Goal: Task Accomplishment & Management: Manage account settings

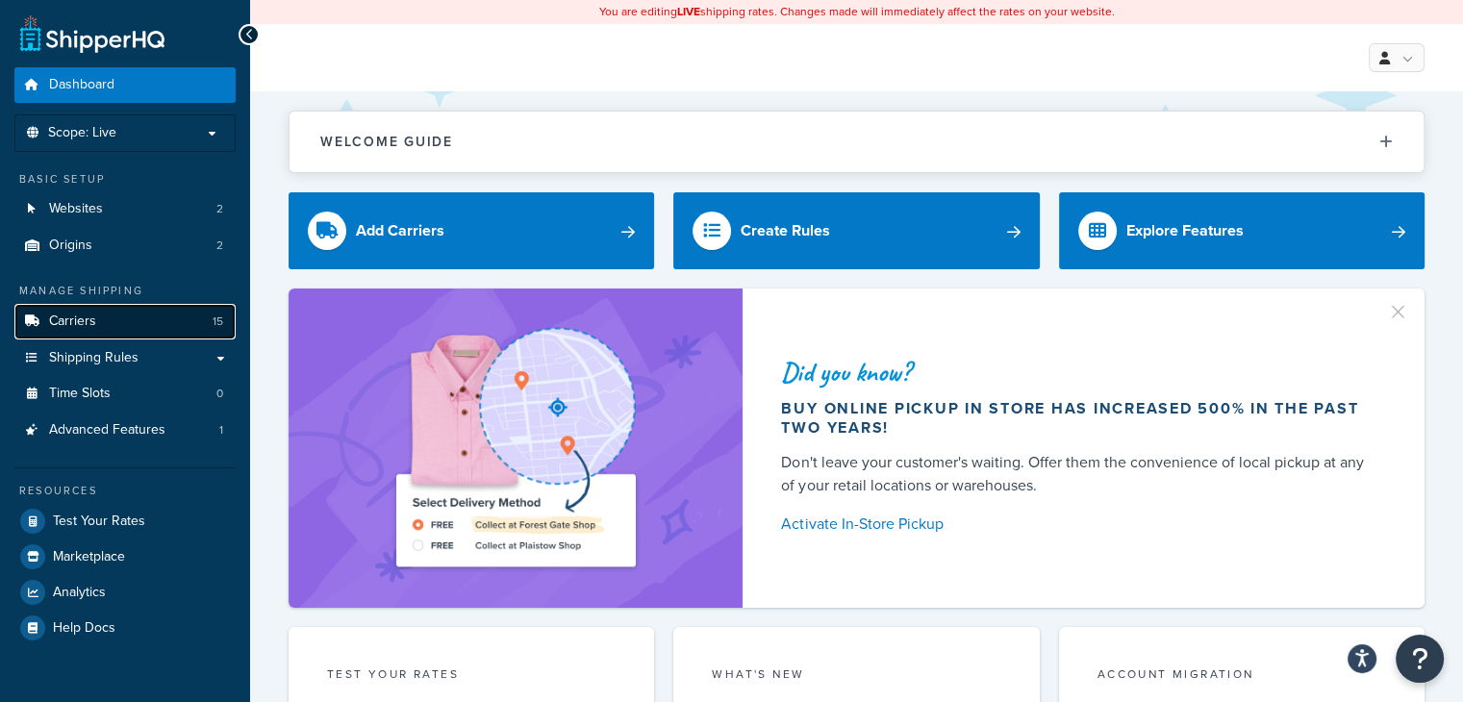
click at [190, 322] on link "Carriers 15" at bounding box center [124, 322] width 221 height 36
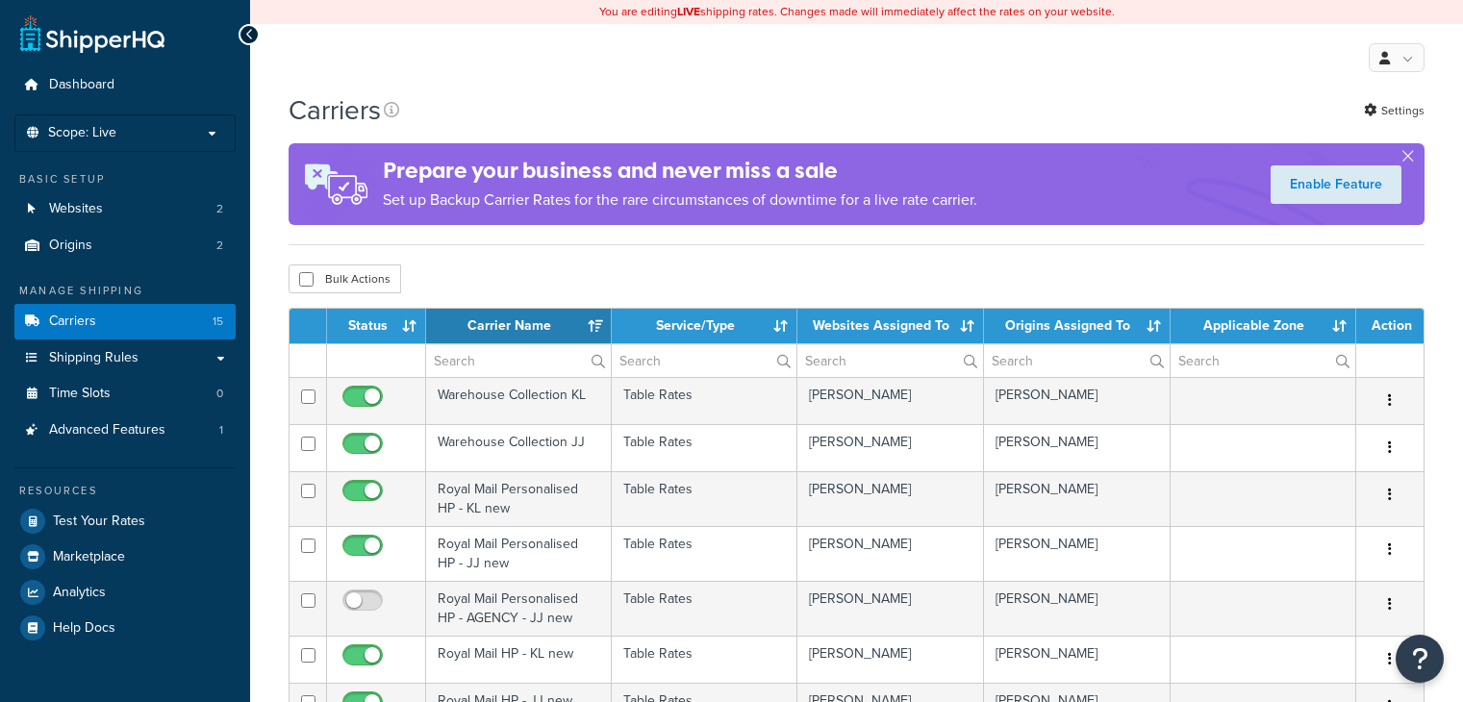
select select "15"
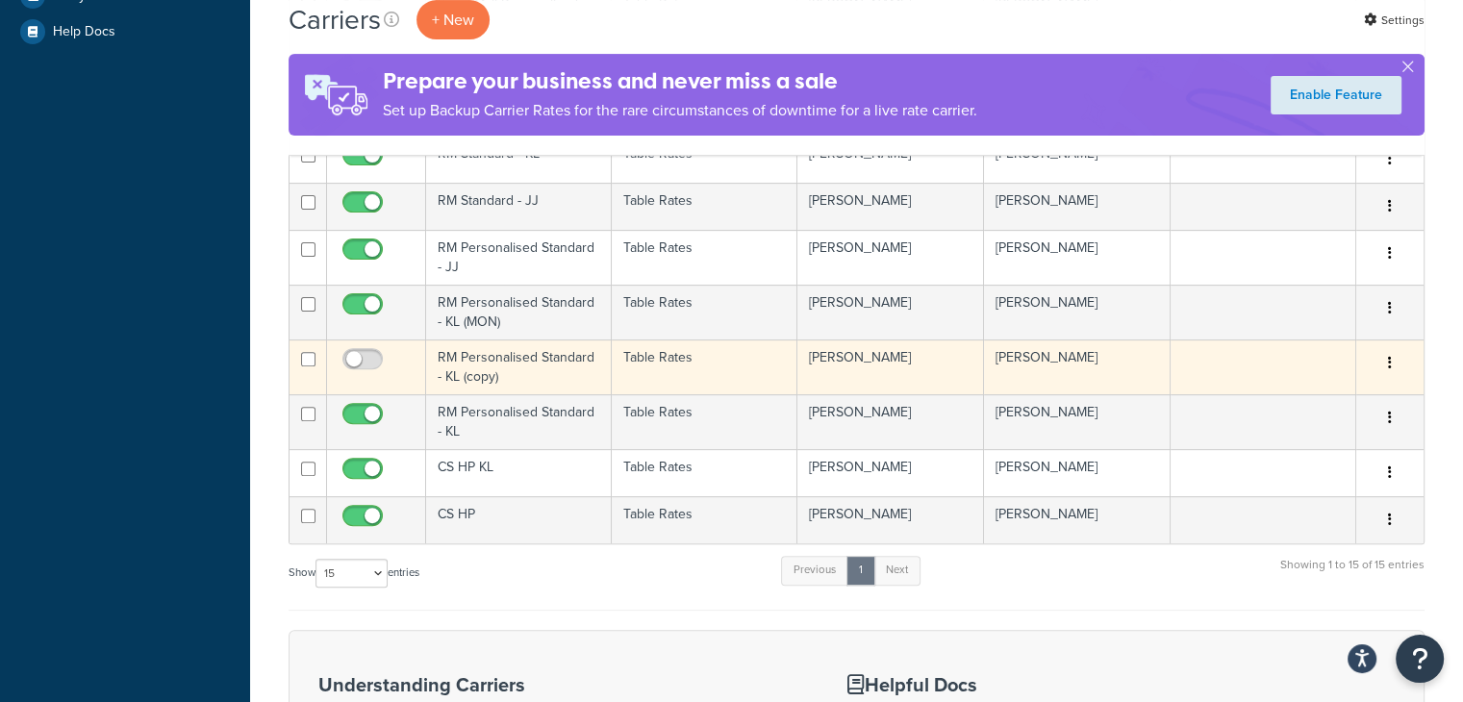
scroll to position [547, 0]
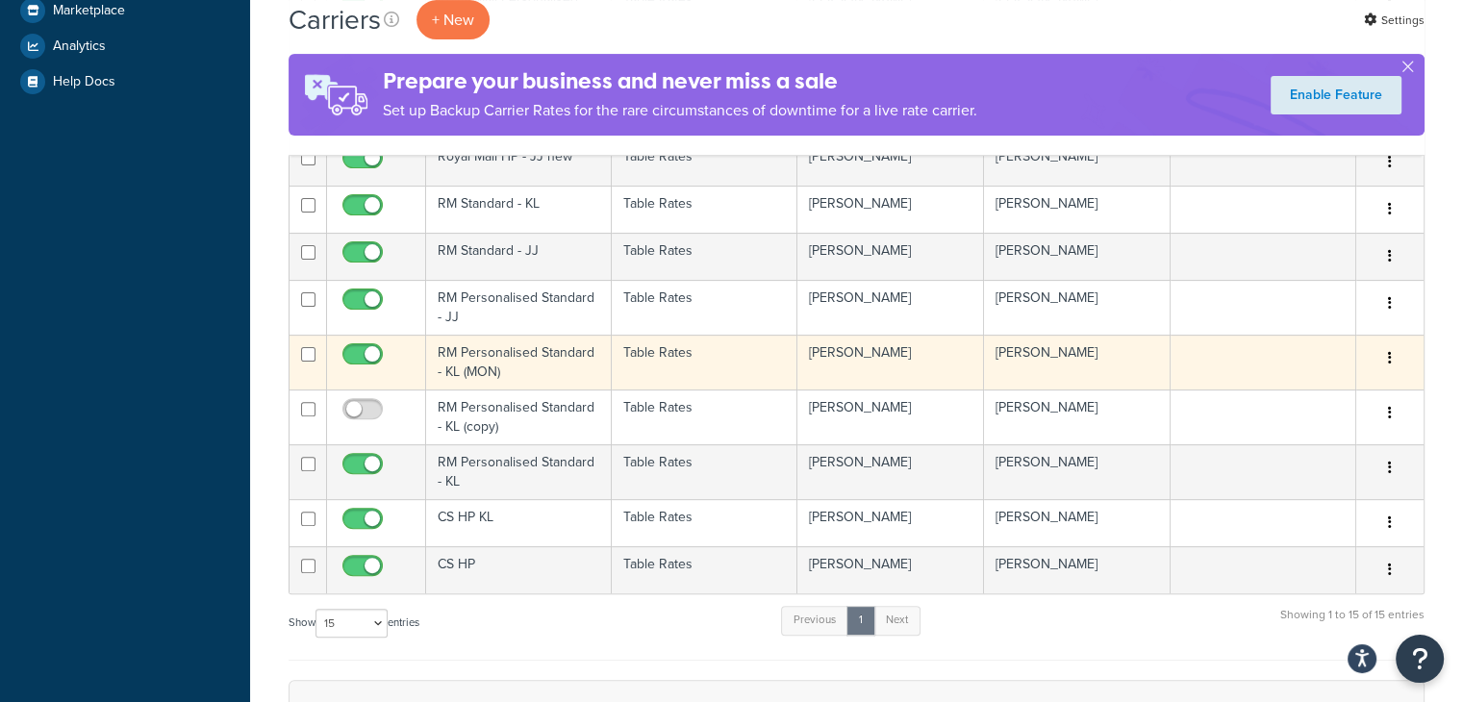
click at [708, 343] on td "Table Rates" at bounding box center [705, 362] width 186 height 55
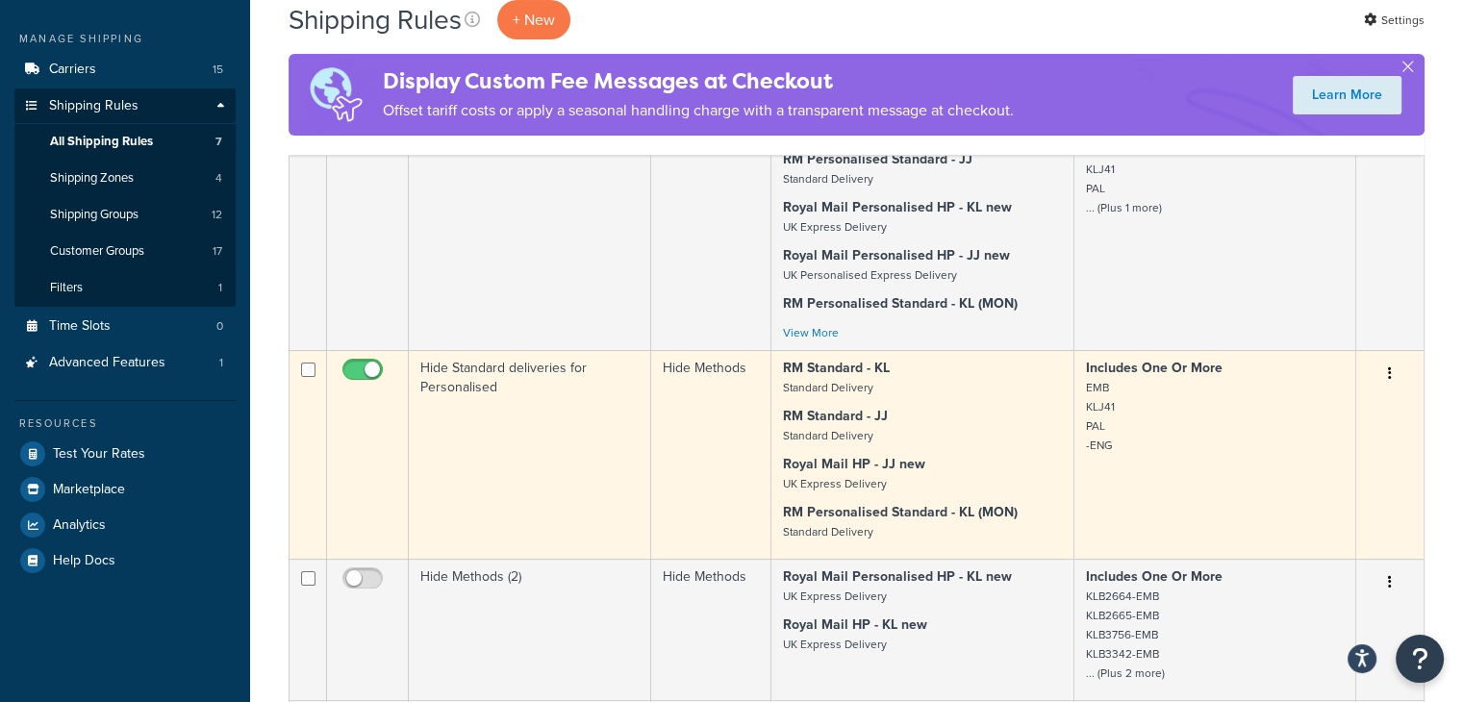
scroll to position [295, 0]
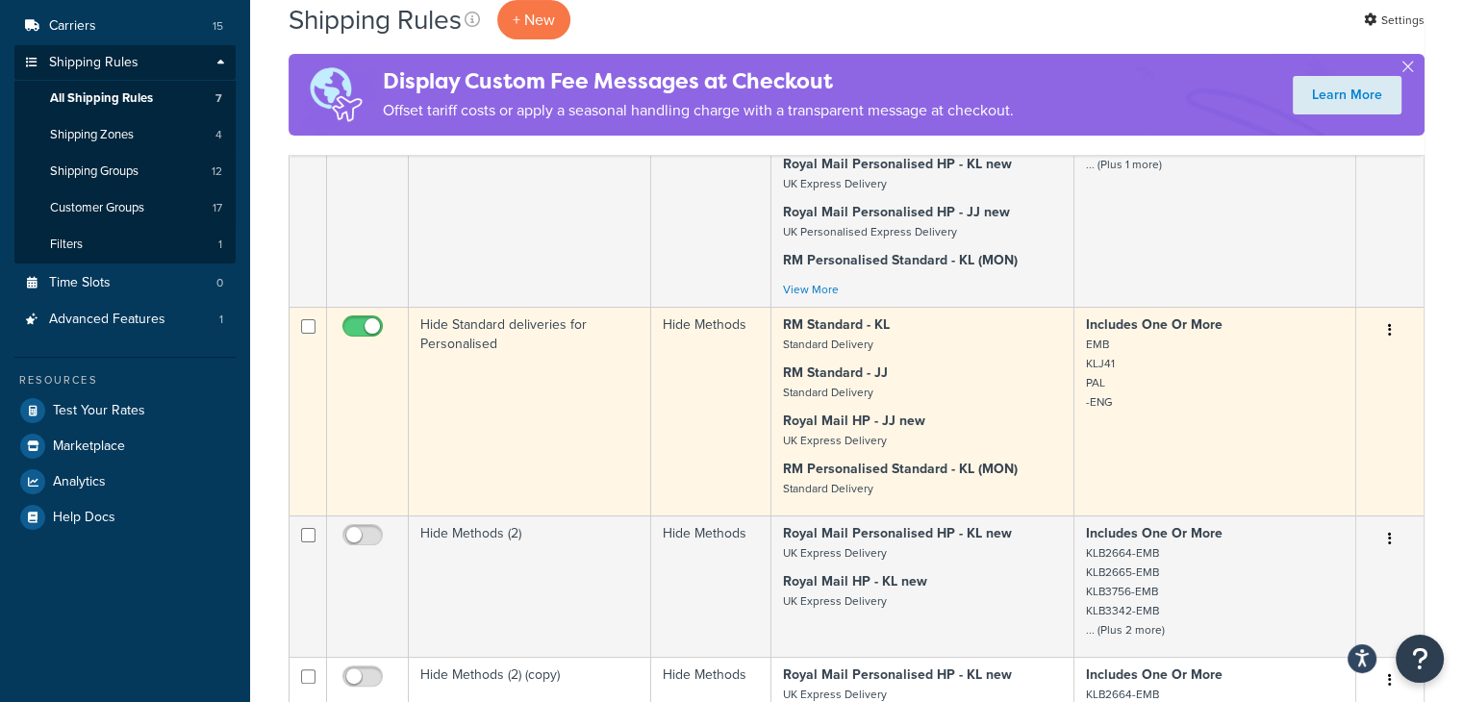
click at [946, 377] on p "RM Standard - JJ Standard Delivery" at bounding box center [922, 383] width 279 height 38
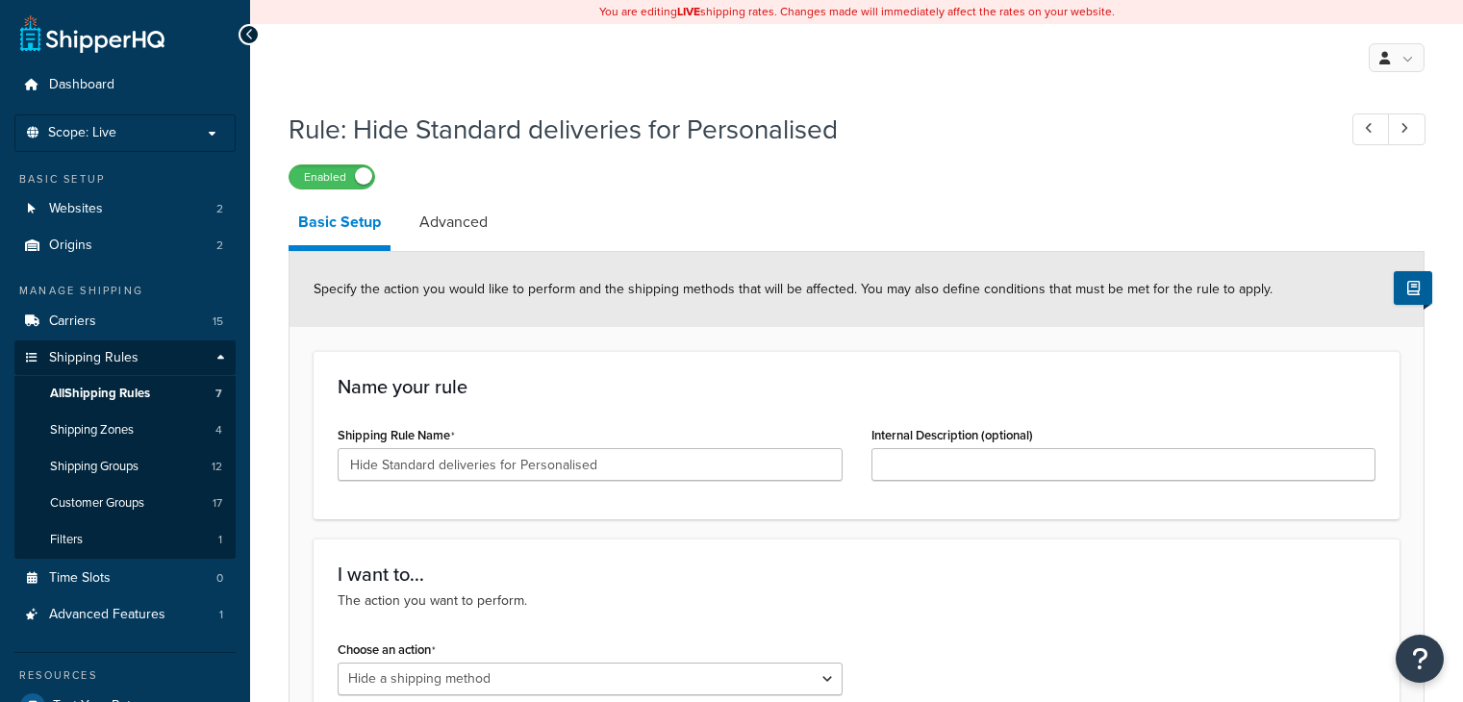
select select "HIDE"
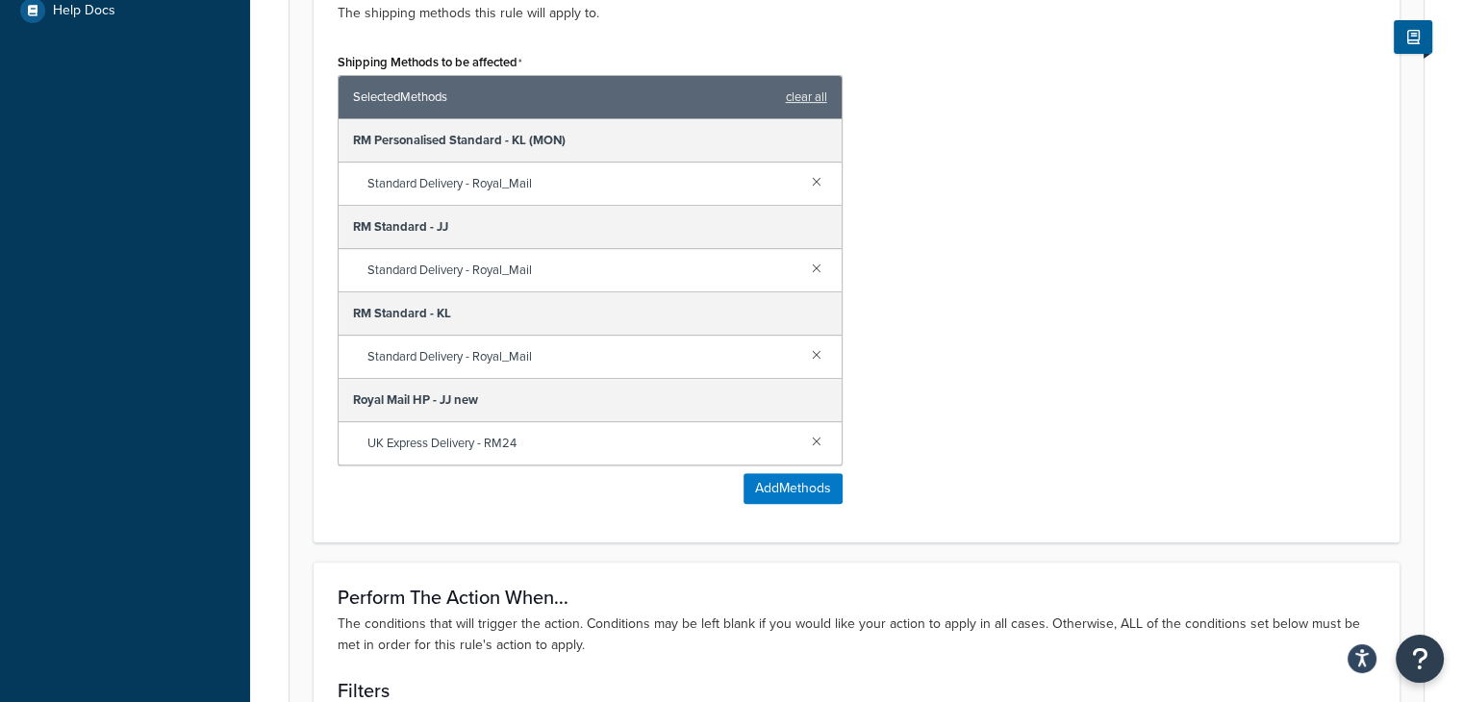
scroll to position [789, 0]
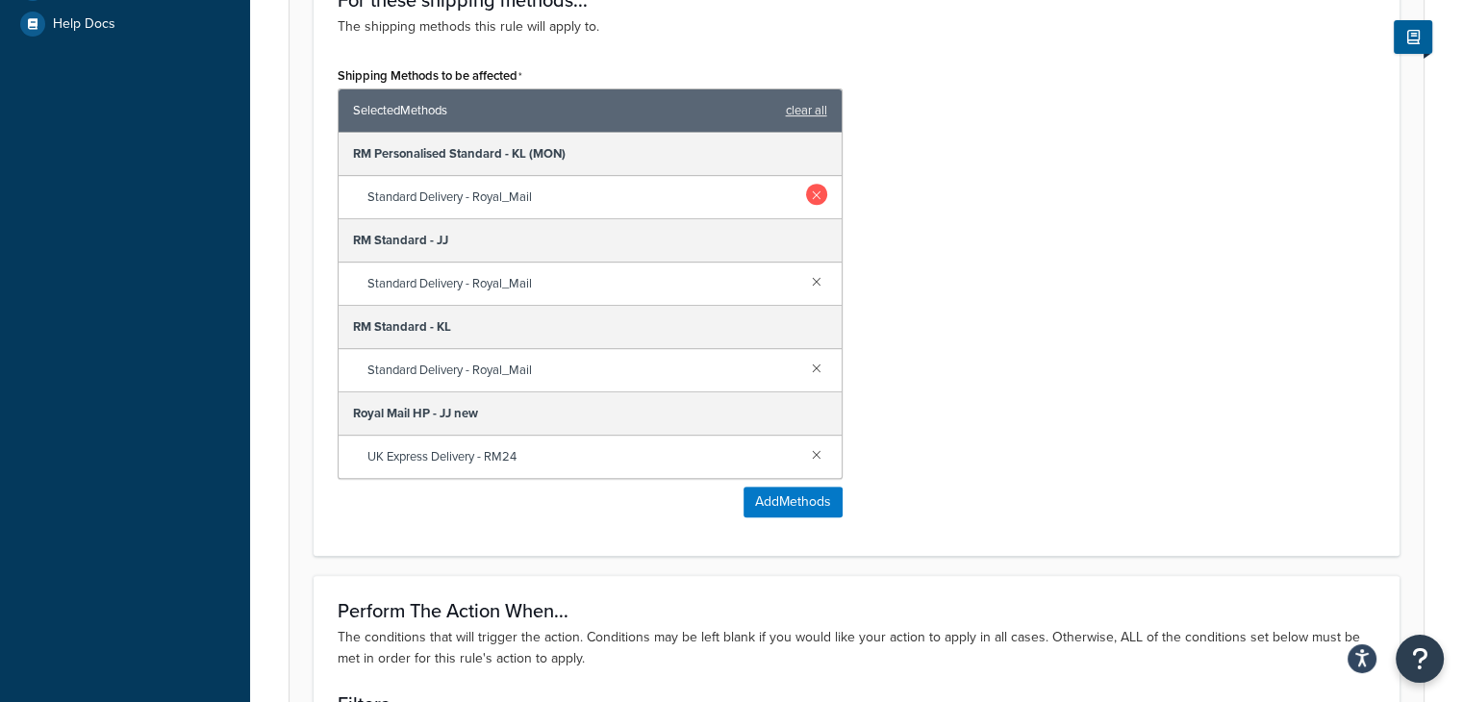
click at [818, 192] on link at bounding box center [816, 194] width 21 height 21
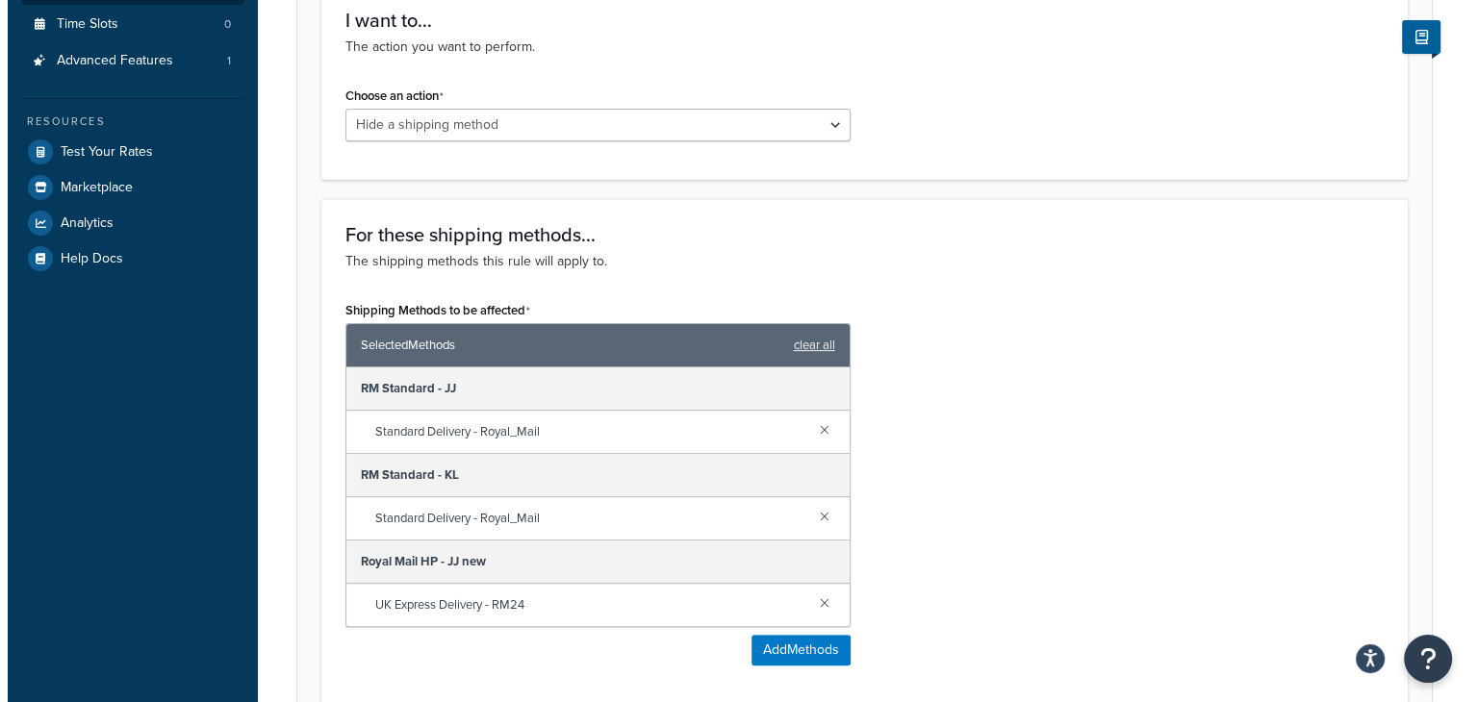
scroll to position [570, 0]
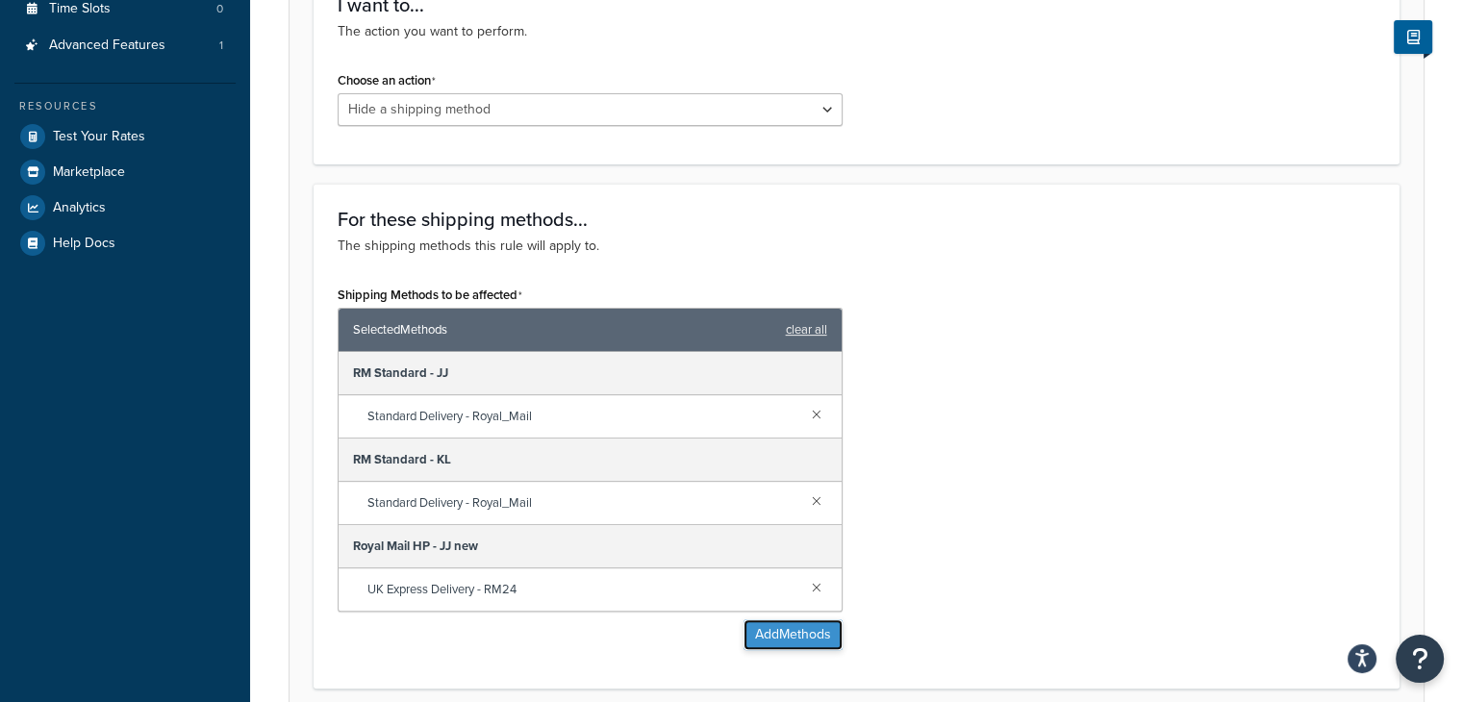
click at [816, 642] on button "Add Methods" at bounding box center [793, 635] width 99 height 31
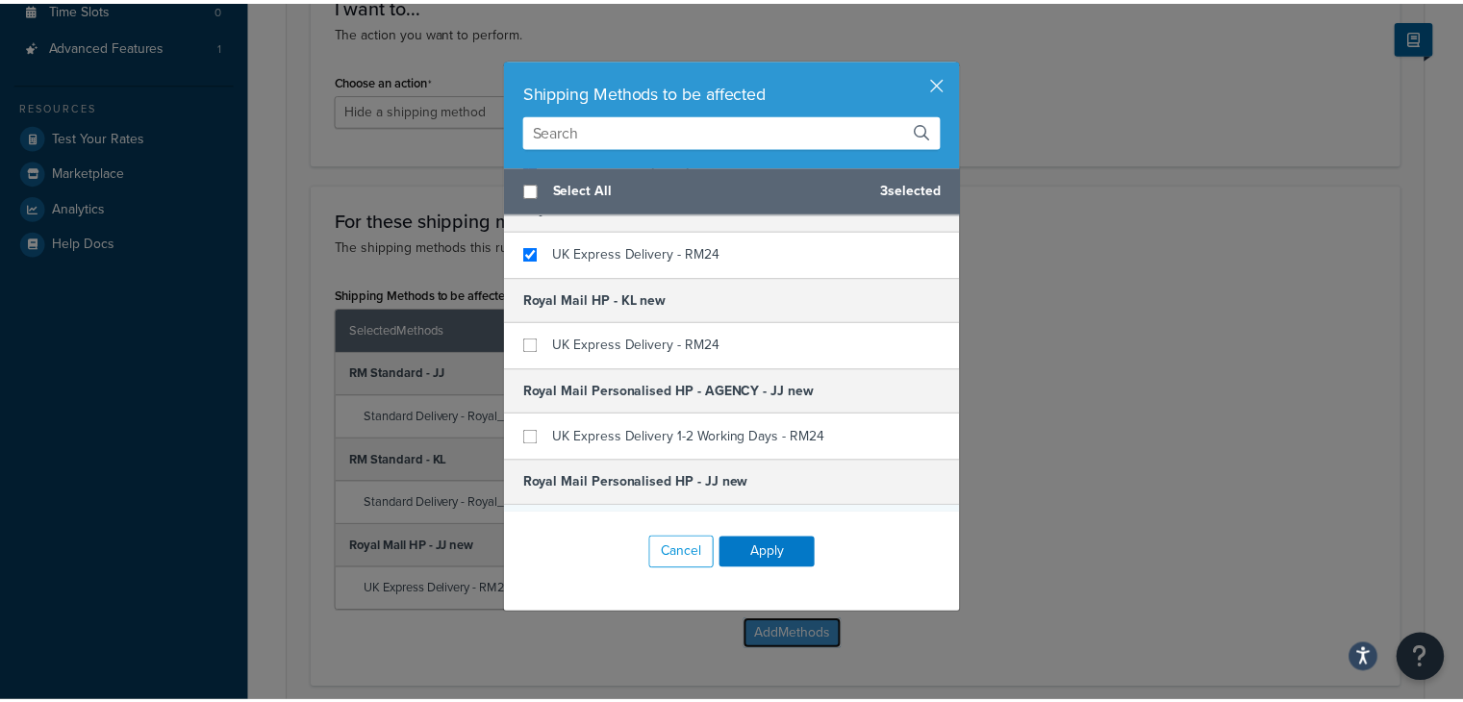
scroll to position [762, 0]
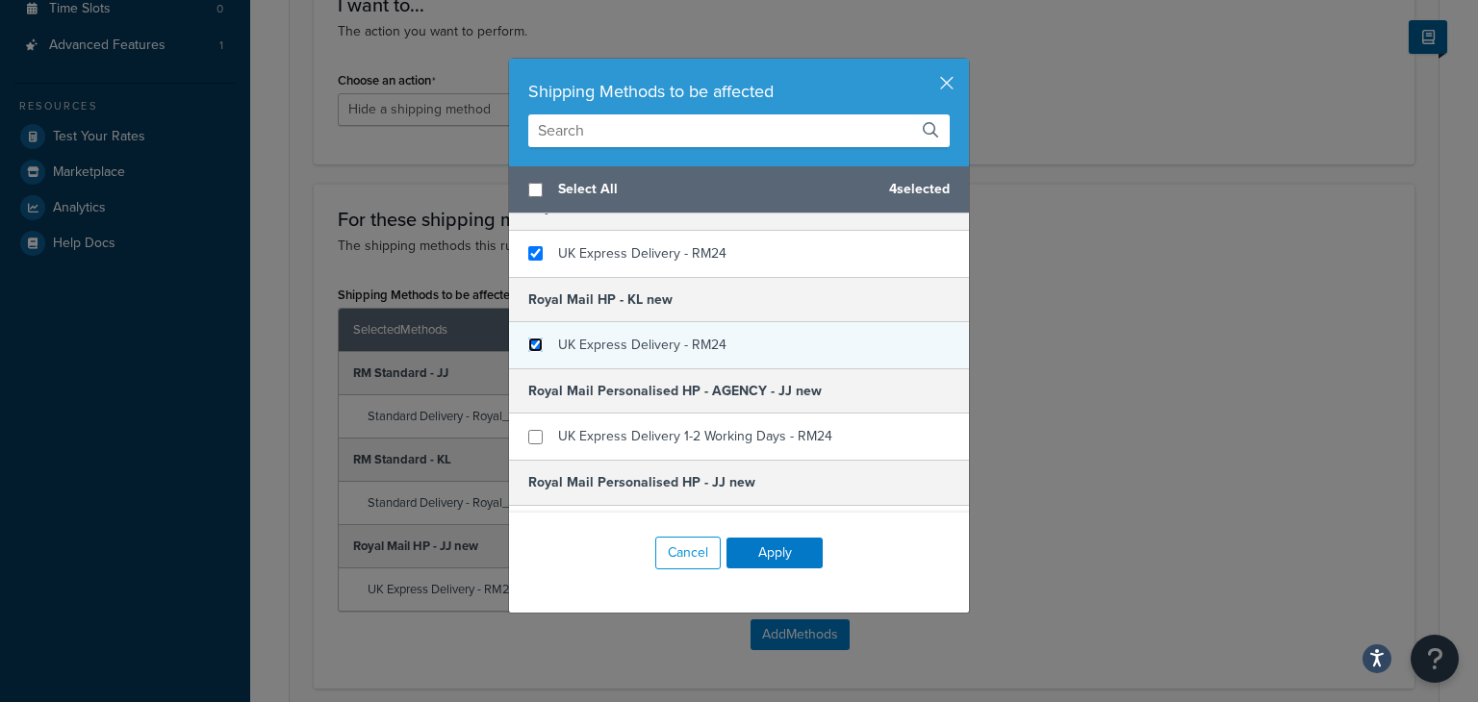
click at [528, 342] on input "checkbox" at bounding box center [535, 345] width 14 height 14
checkbox input "true"
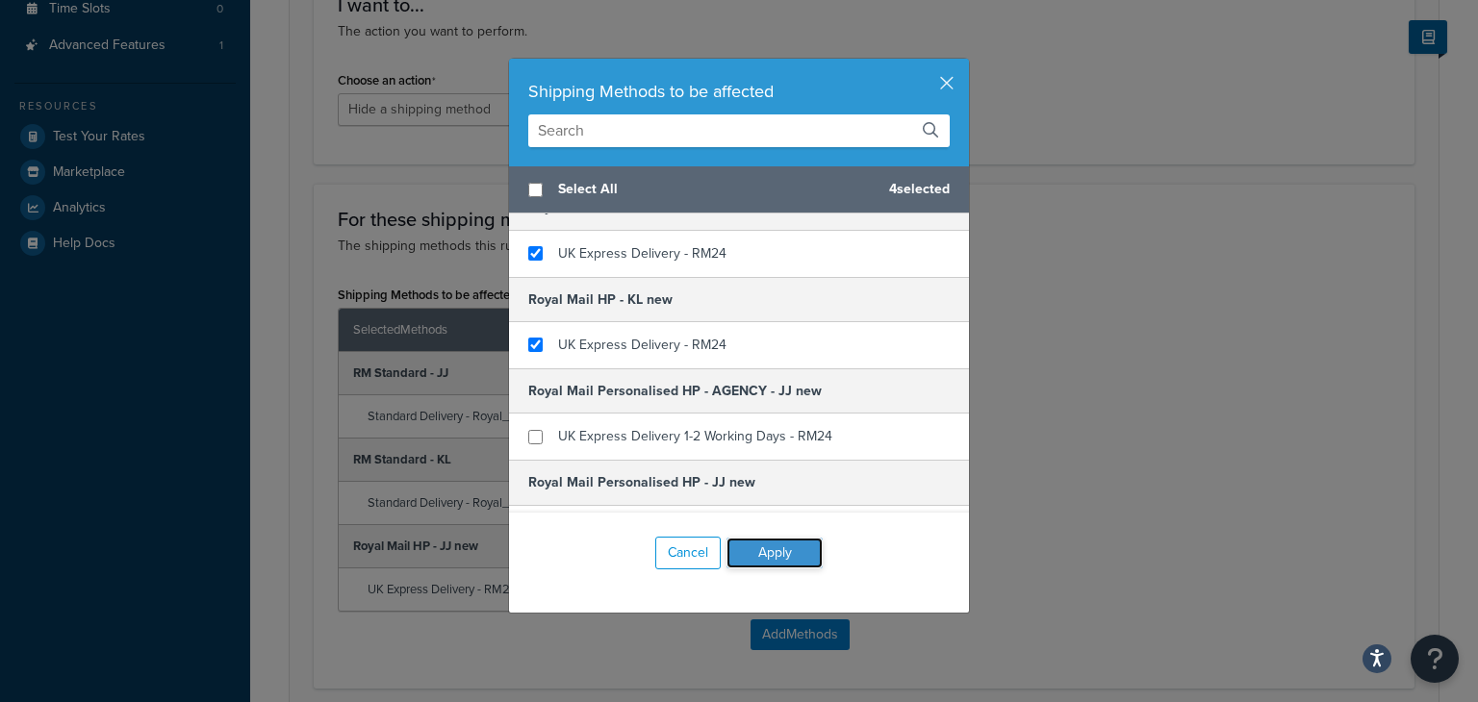
click at [766, 551] on button "Apply" at bounding box center [774, 553] width 96 height 31
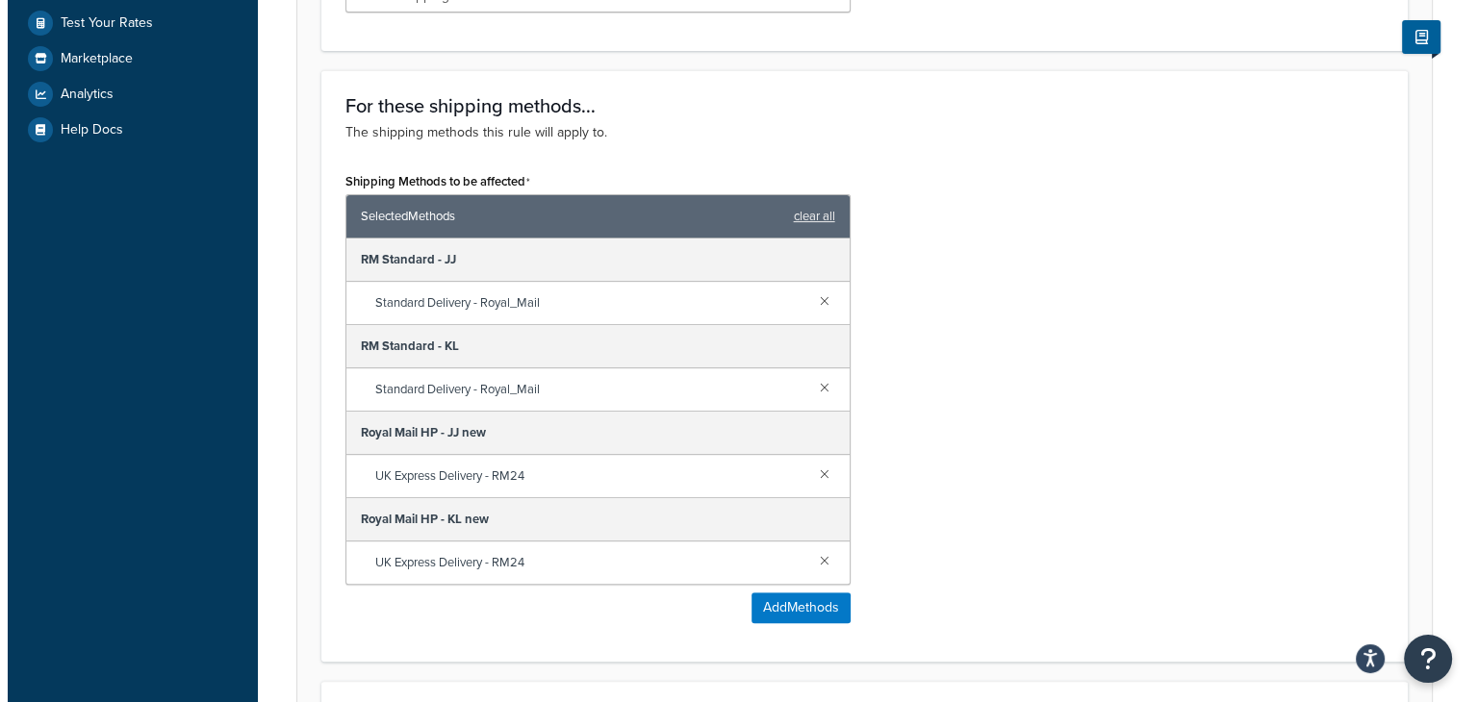
scroll to position [684, 0]
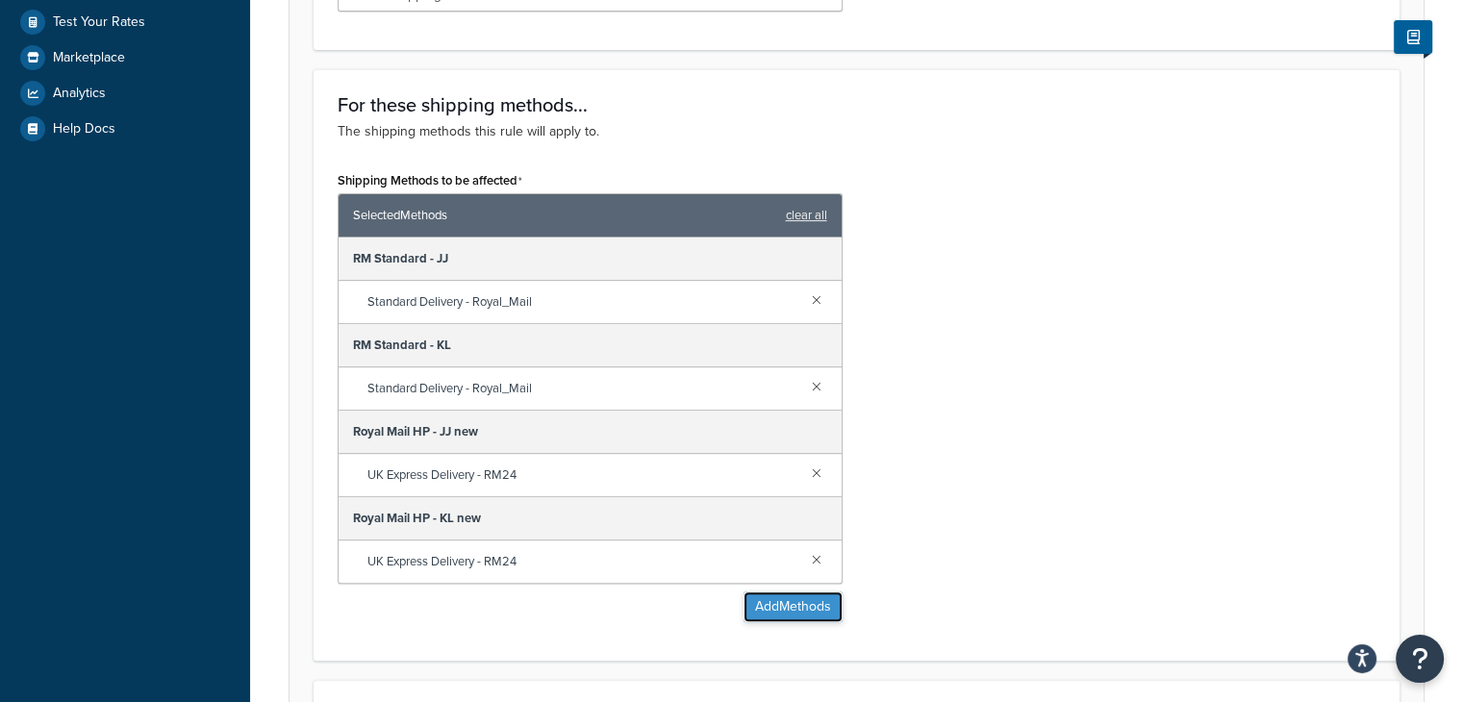
click at [779, 601] on button "Add Methods" at bounding box center [793, 607] width 99 height 31
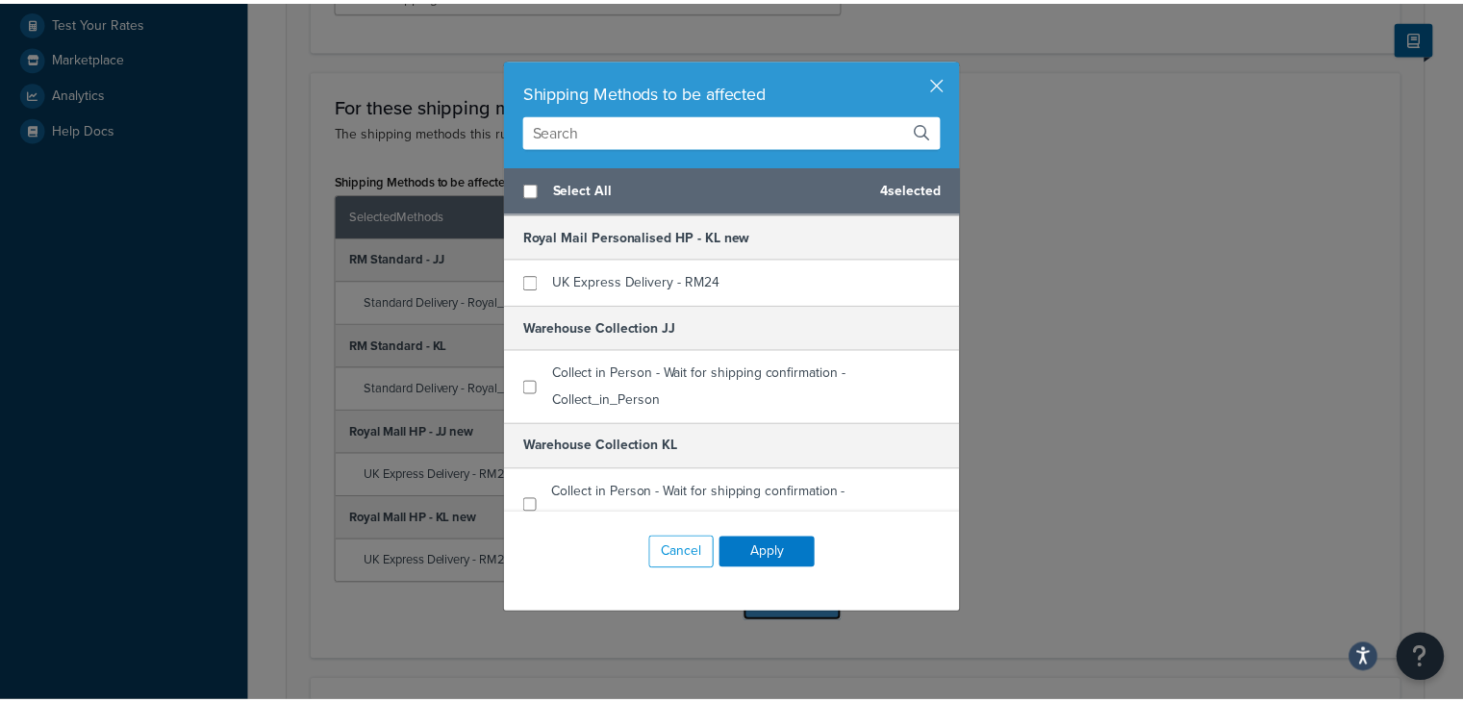
scroll to position [1124, 0]
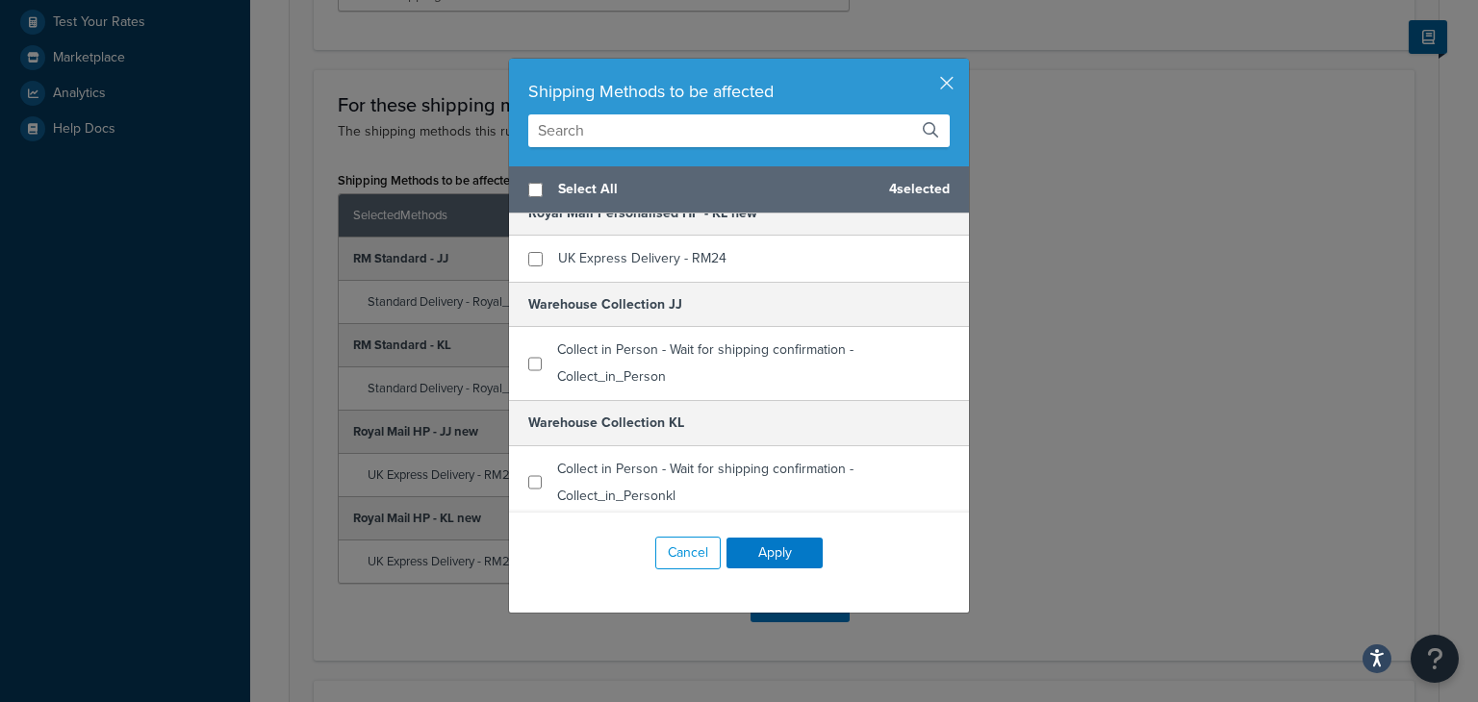
click at [1139, 428] on div "Shipping Methods to be affected Select All 4 selected CS HP Customer Service HP…" at bounding box center [739, 351] width 1478 height 702
click at [675, 546] on button "Cancel" at bounding box center [687, 553] width 65 height 33
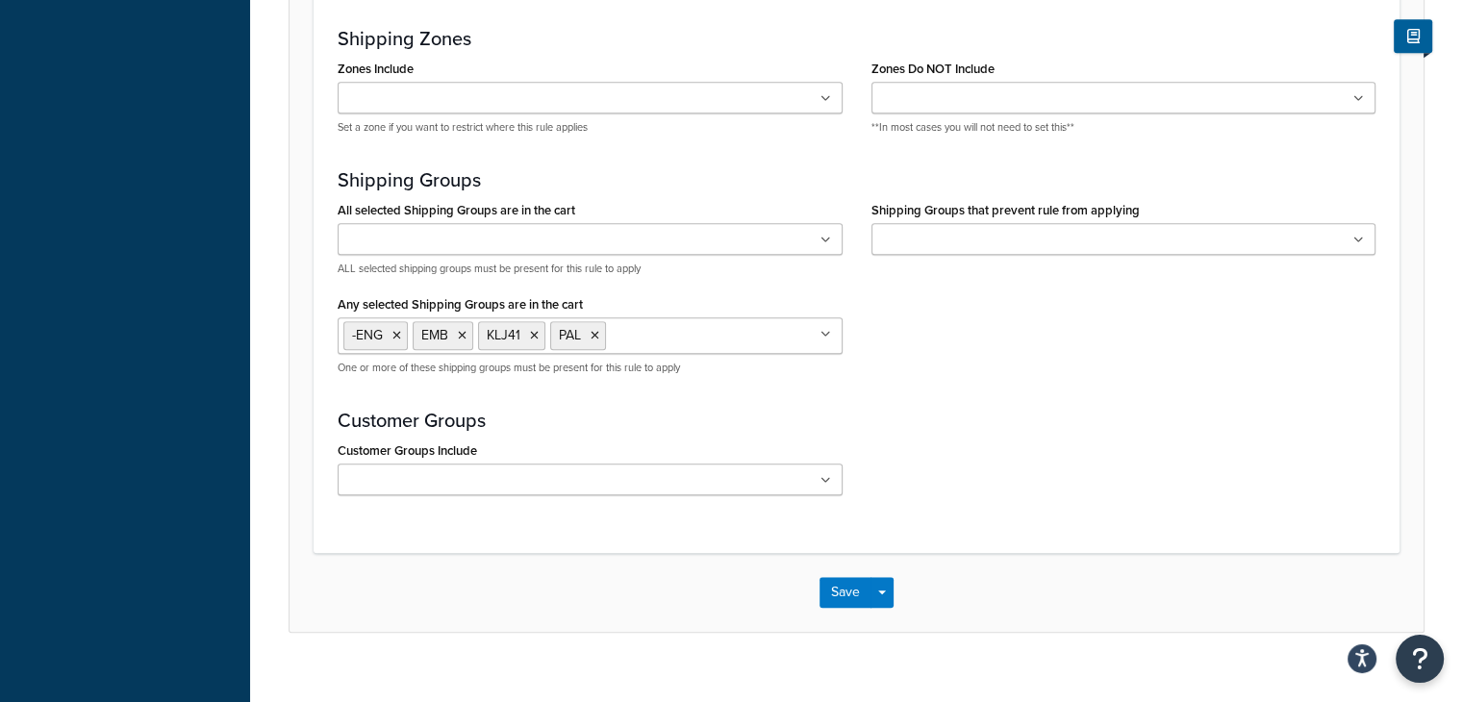
scroll to position [1596, 0]
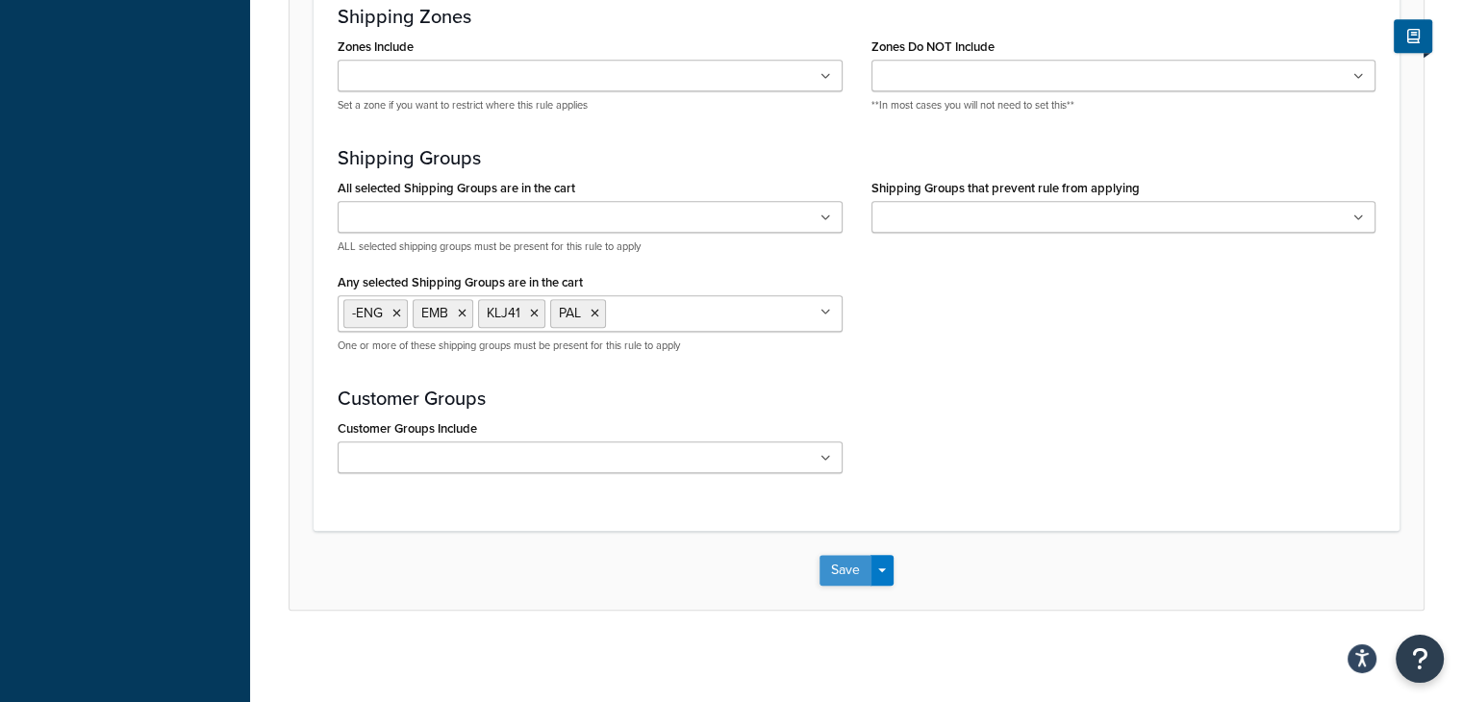
click at [844, 578] on button "Save" at bounding box center [846, 570] width 52 height 31
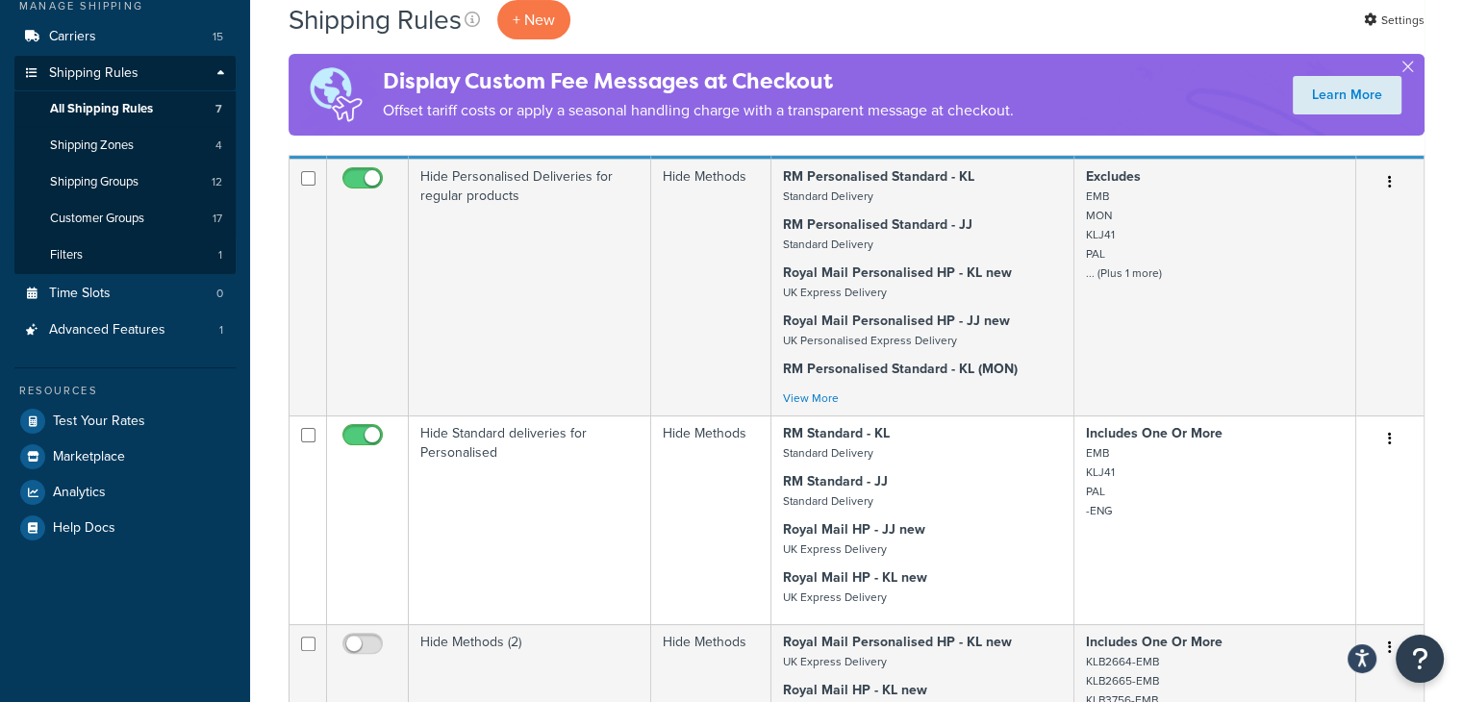
scroll to position [285, 0]
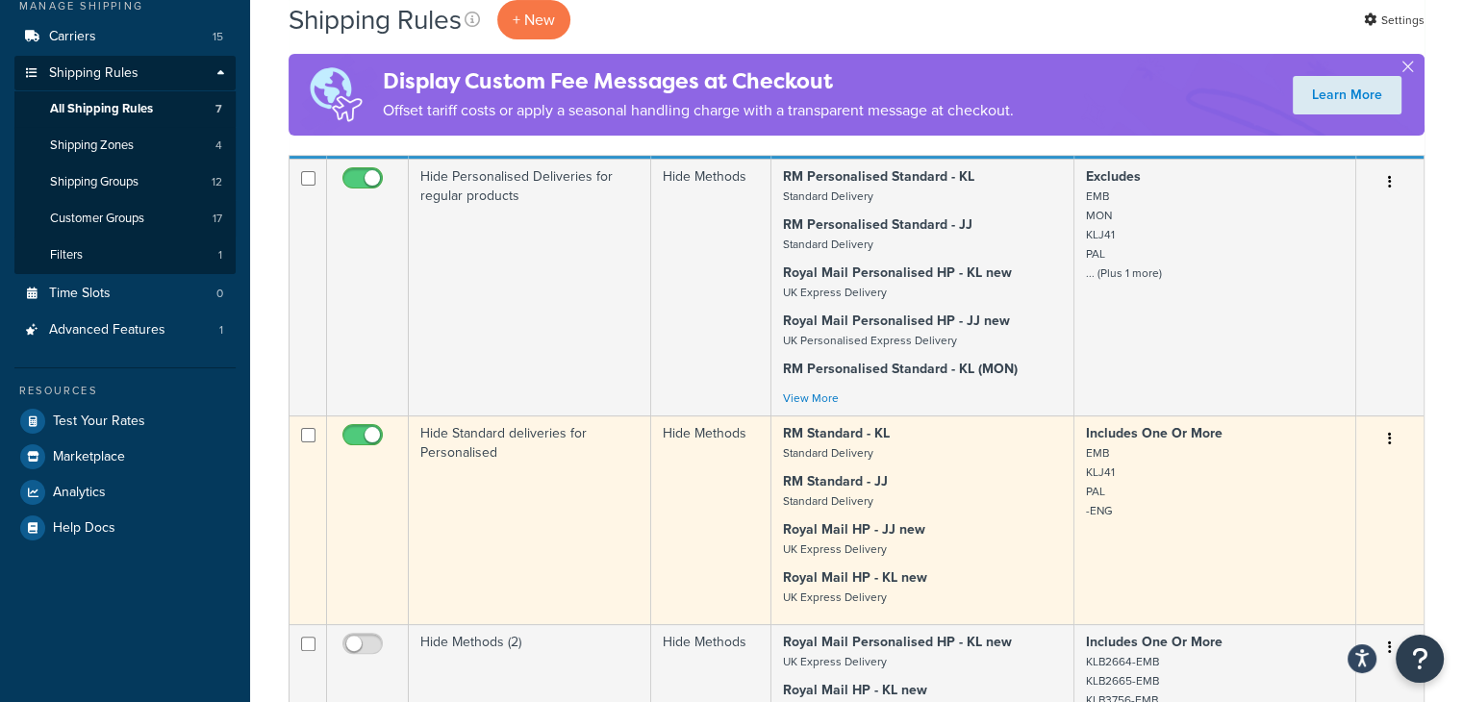
click at [569, 486] on td "Hide Standard deliveries for Personalised" at bounding box center [530, 520] width 242 height 209
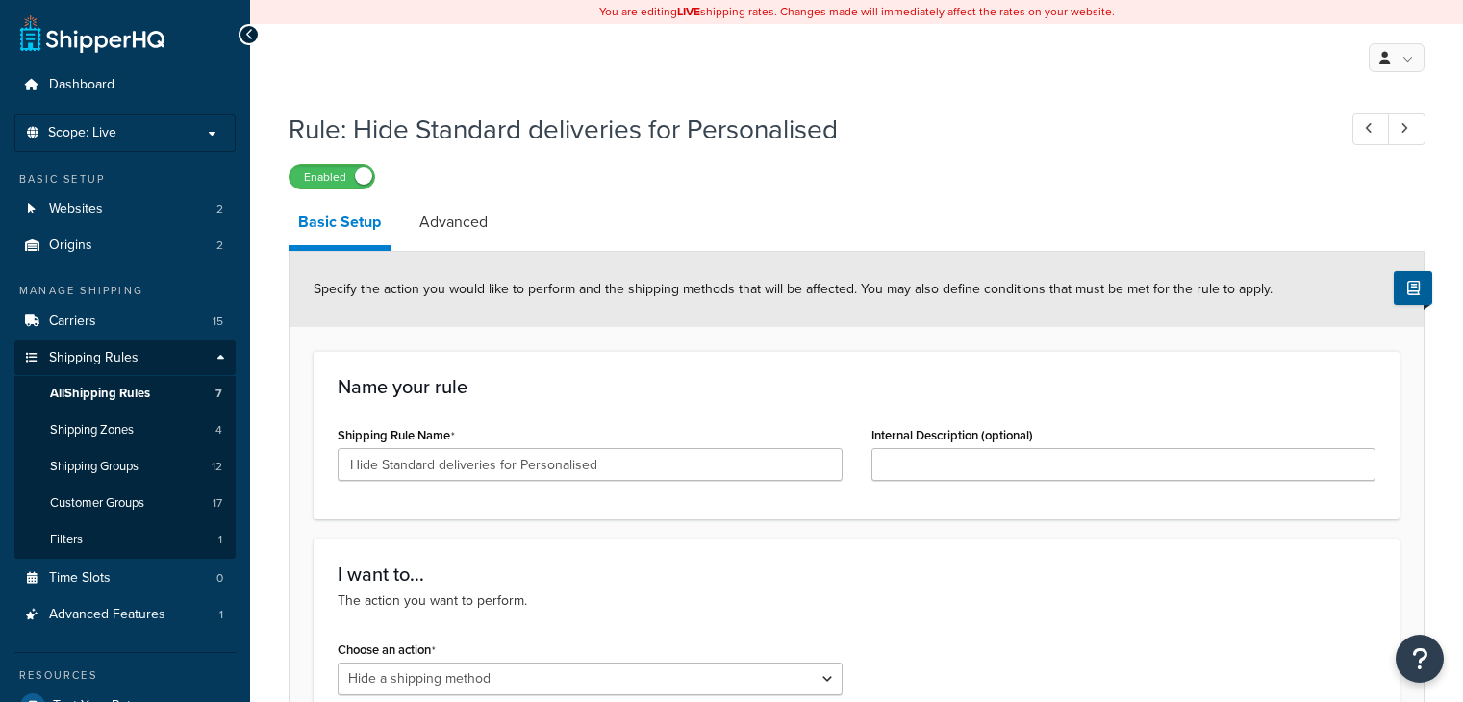
select select "HIDE"
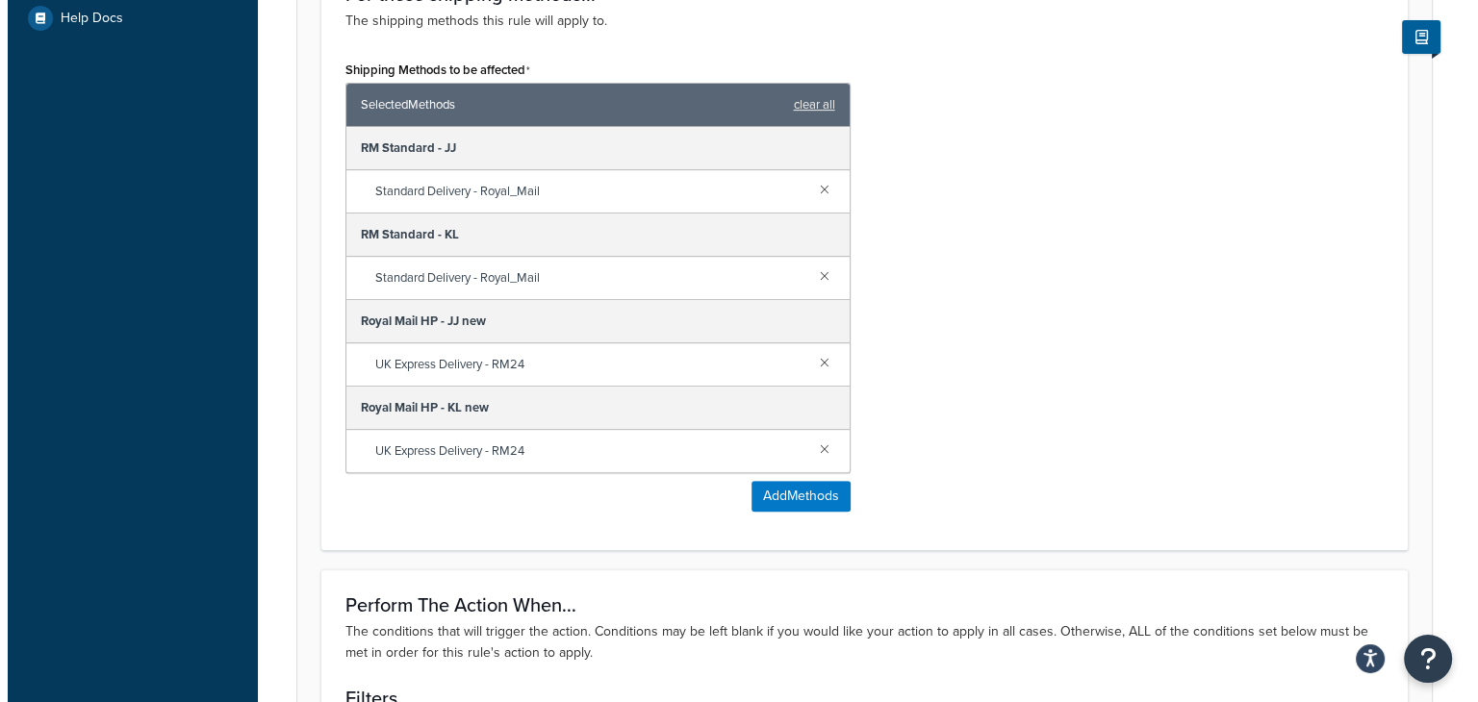
scroll to position [801, 0]
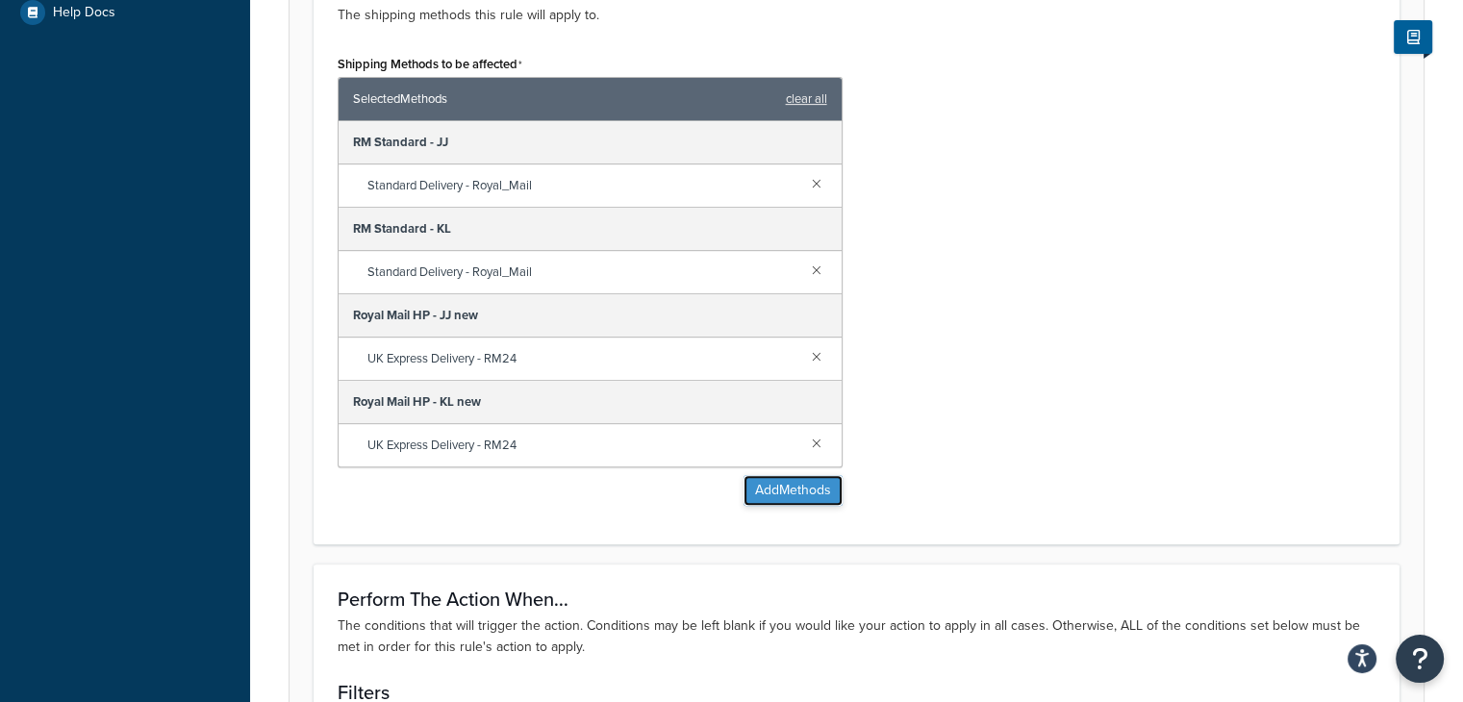
click at [768, 496] on button "Add Methods" at bounding box center [793, 490] width 99 height 31
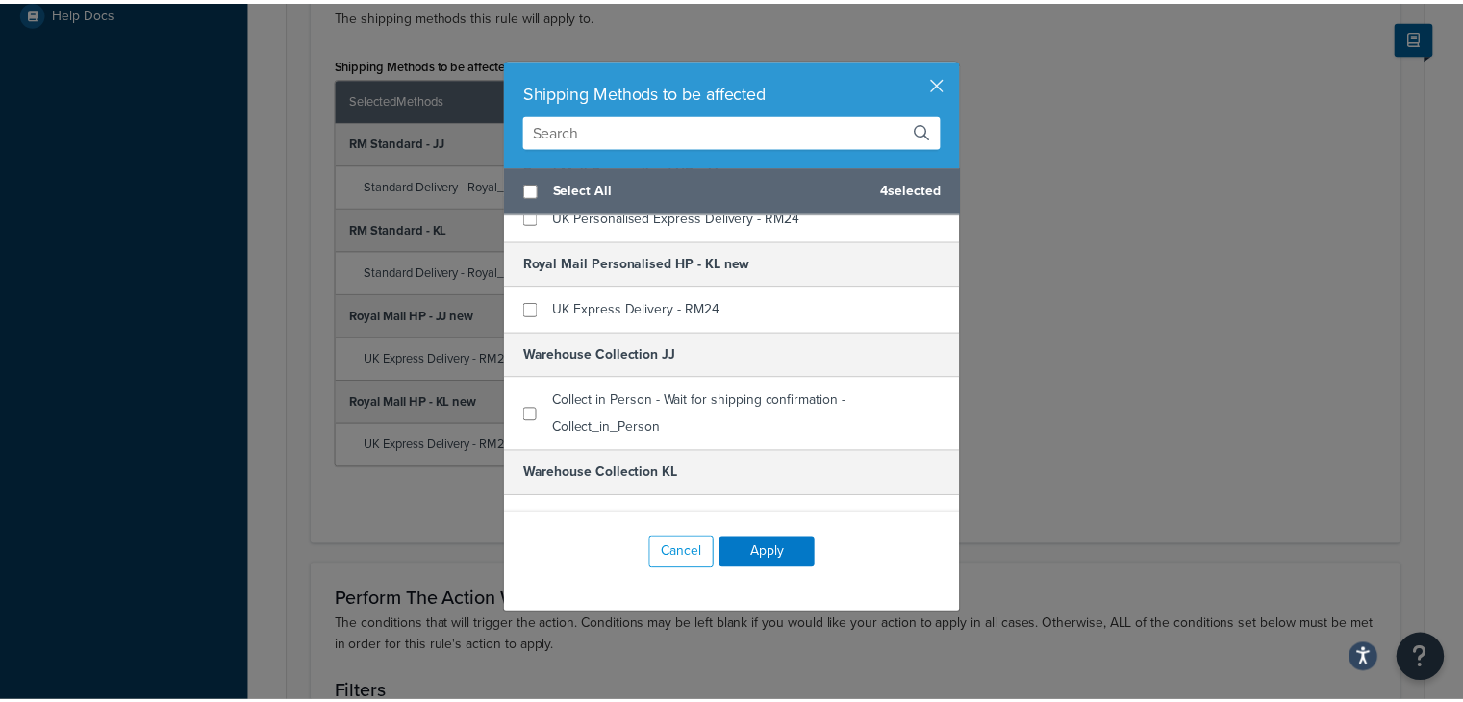
scroll to position [1124, 0]
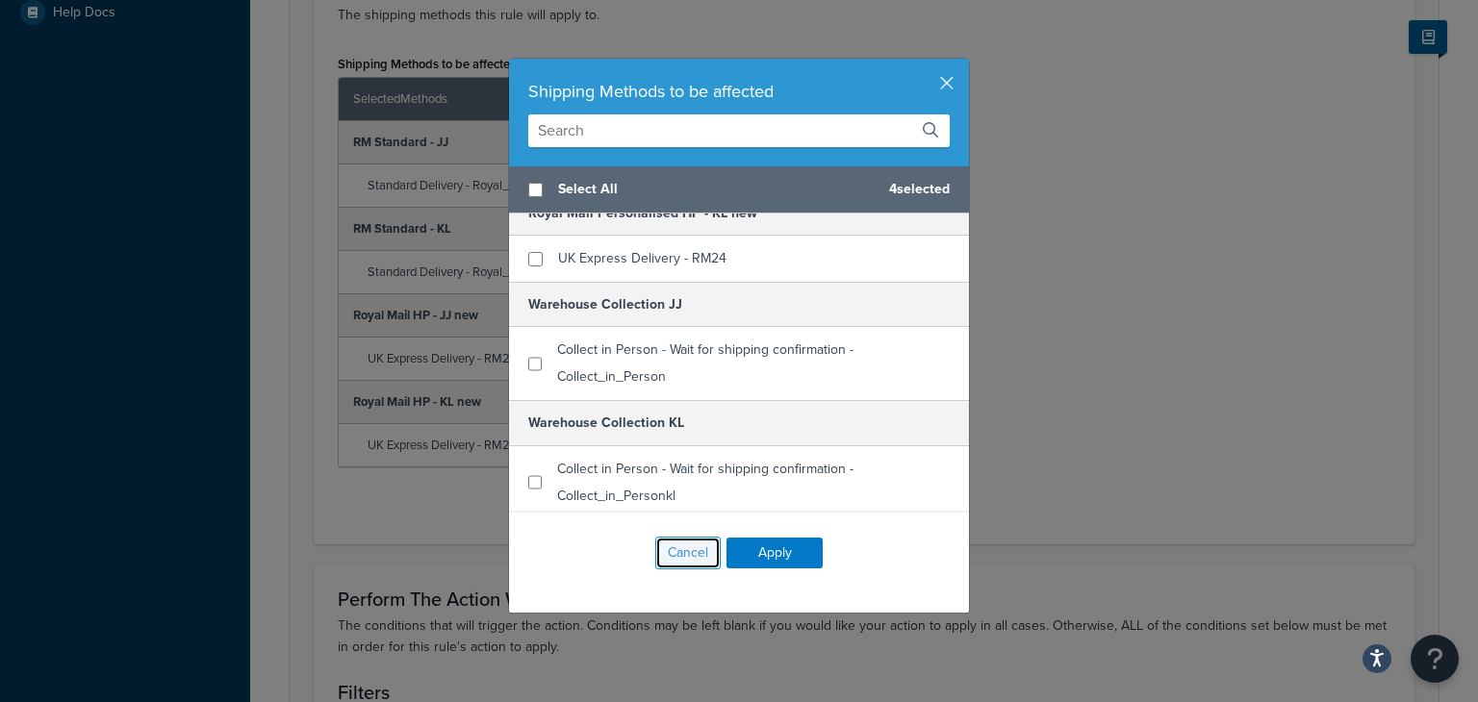
click at [678, 548] on button "Cancel" at bounding box center [687, 553] width 65 height 33
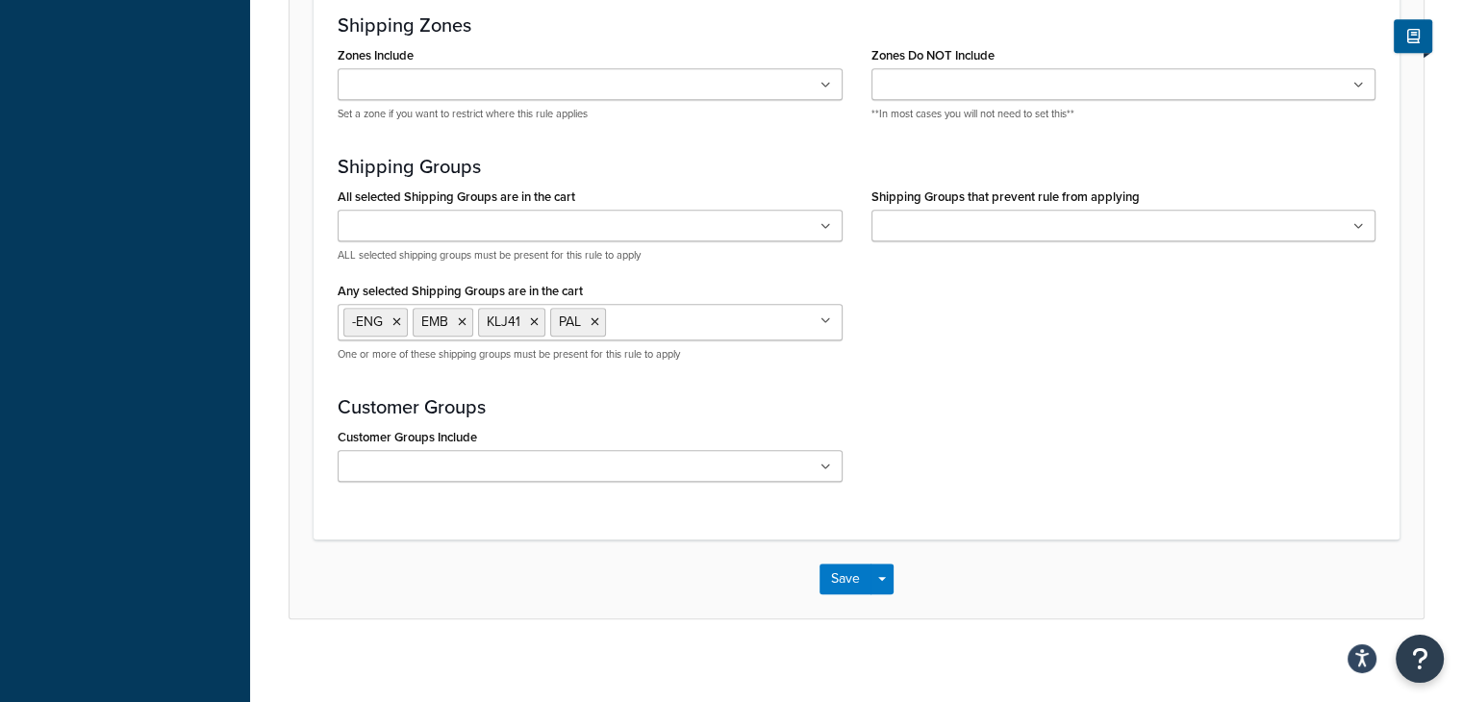
scroll to position [1586, 0]
click at [844, 582] on button "Save" at bounding box center [846, 581] width 52 height 31
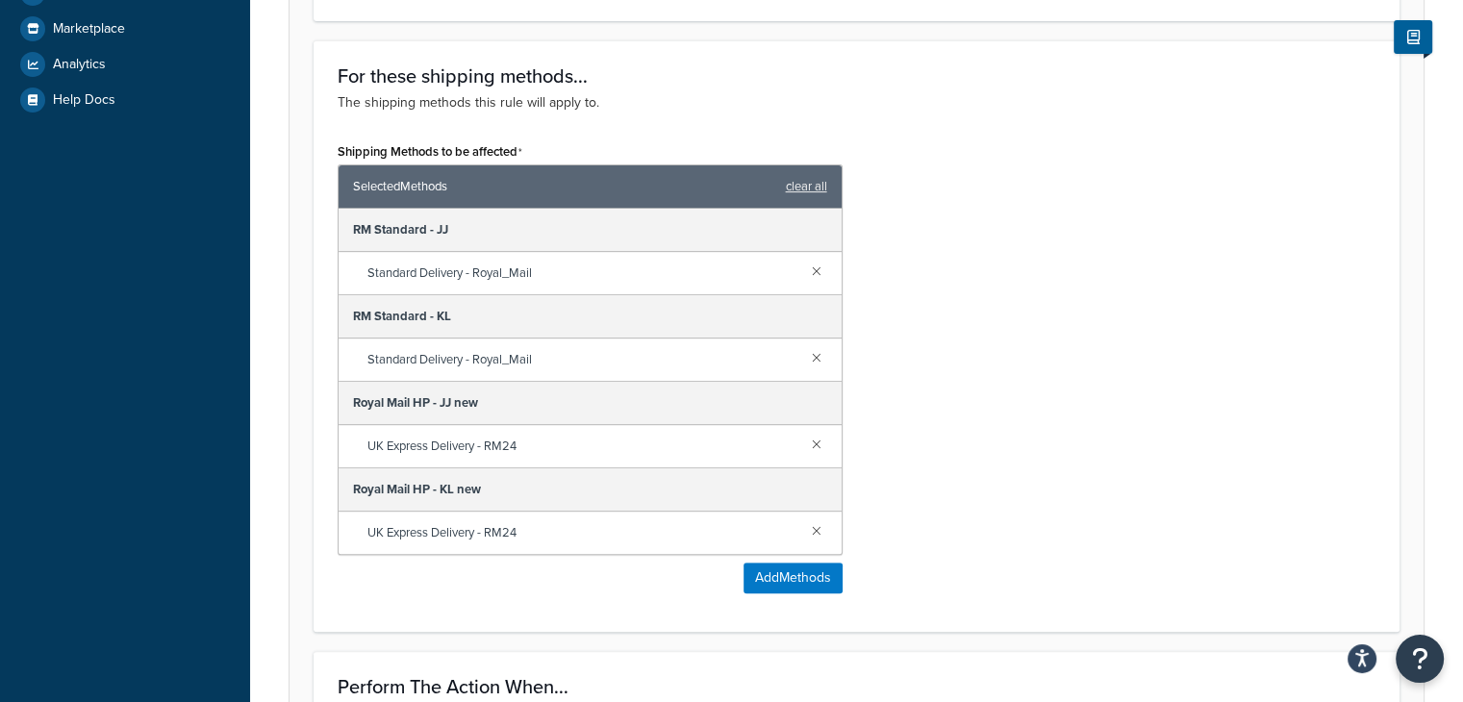
scroll to position [739, 0]
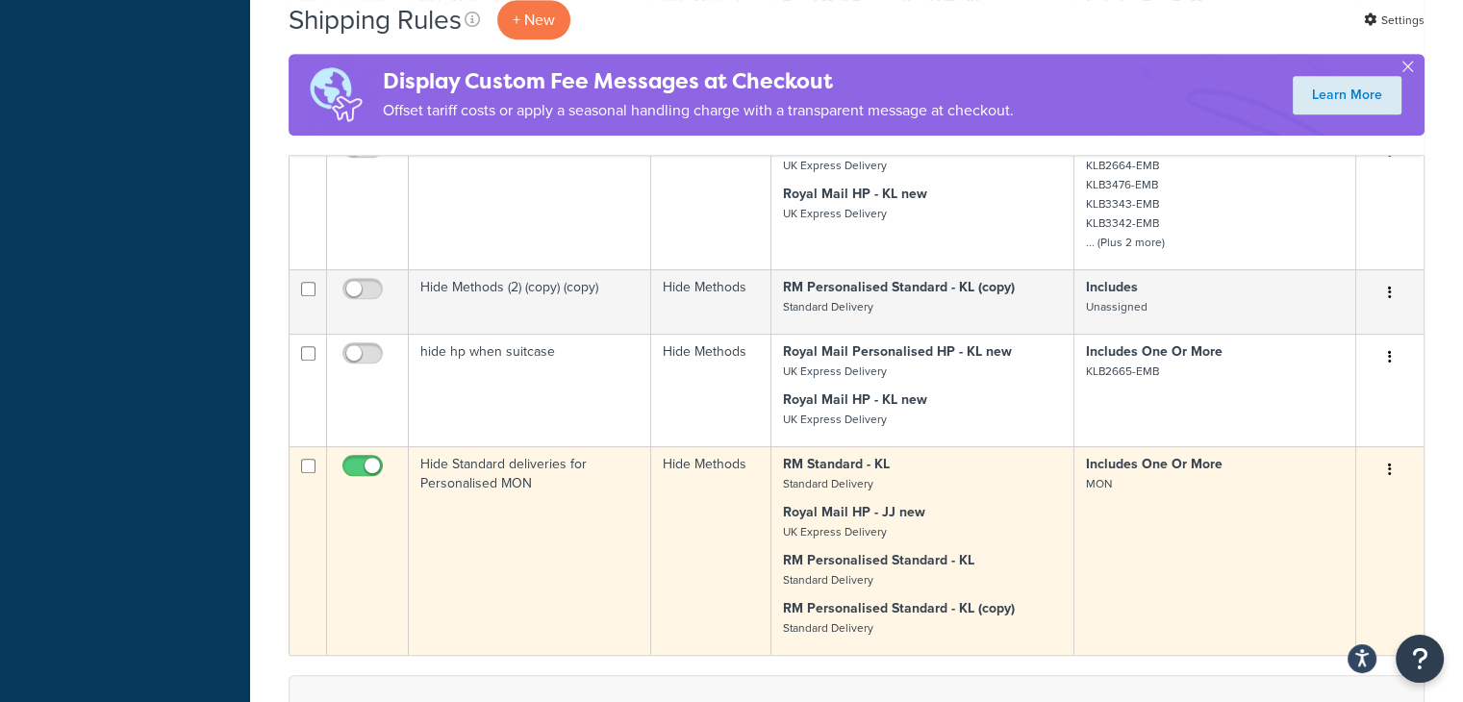
scroll to position [916, 0]
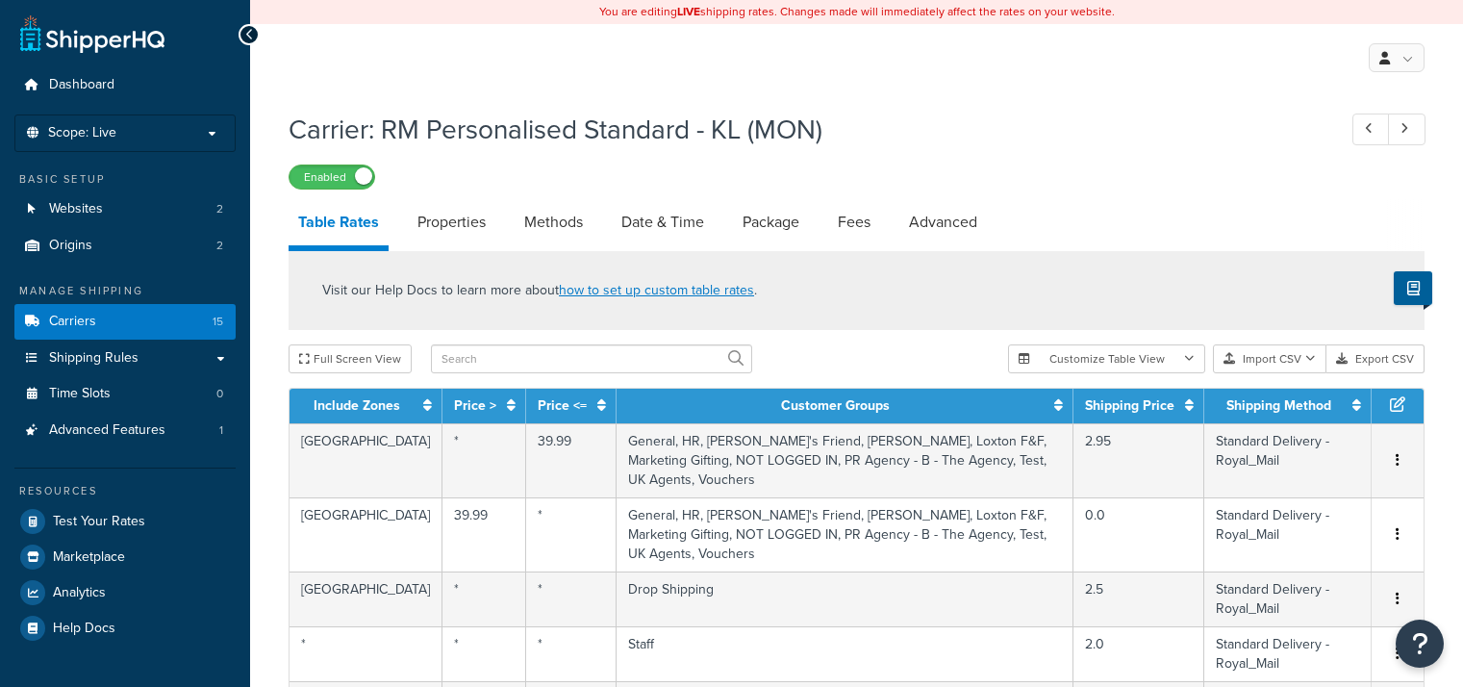
select select "25"
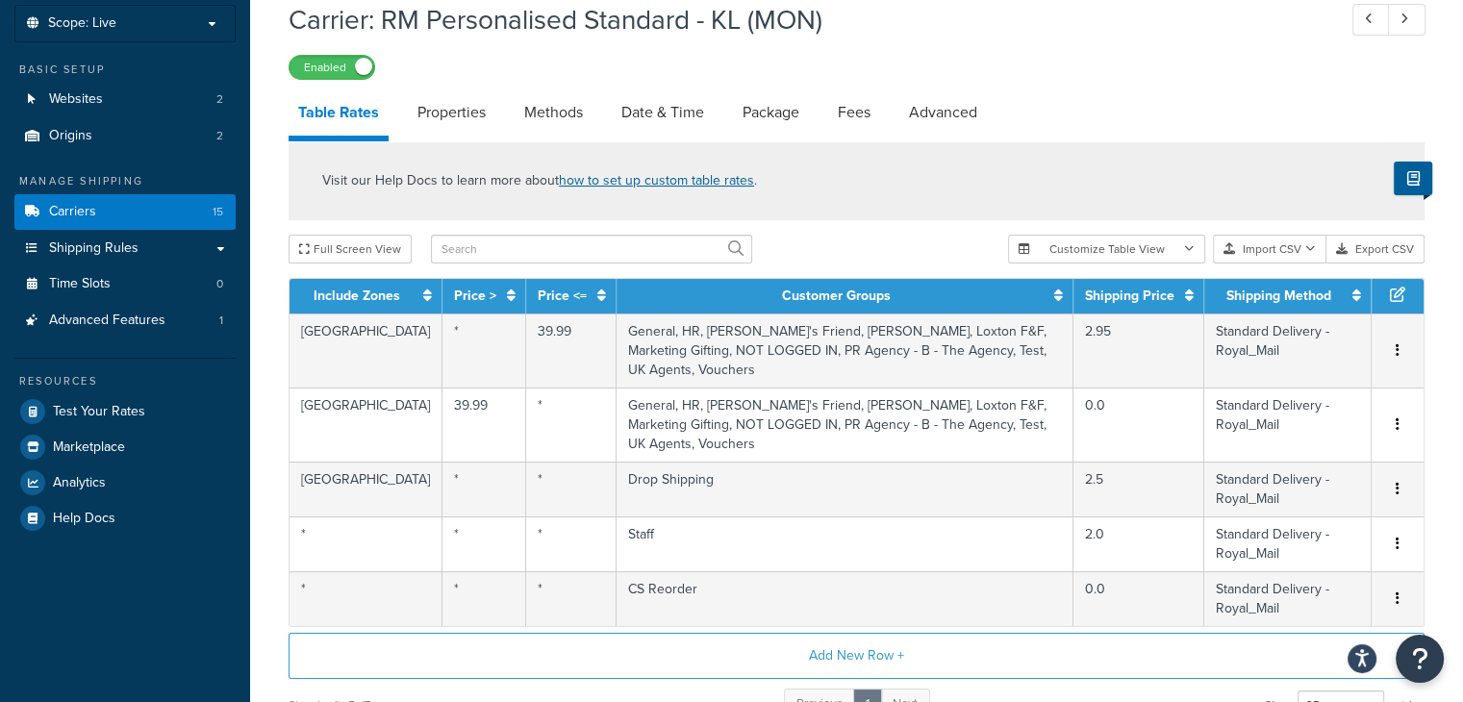
scroll to position [112, 0]
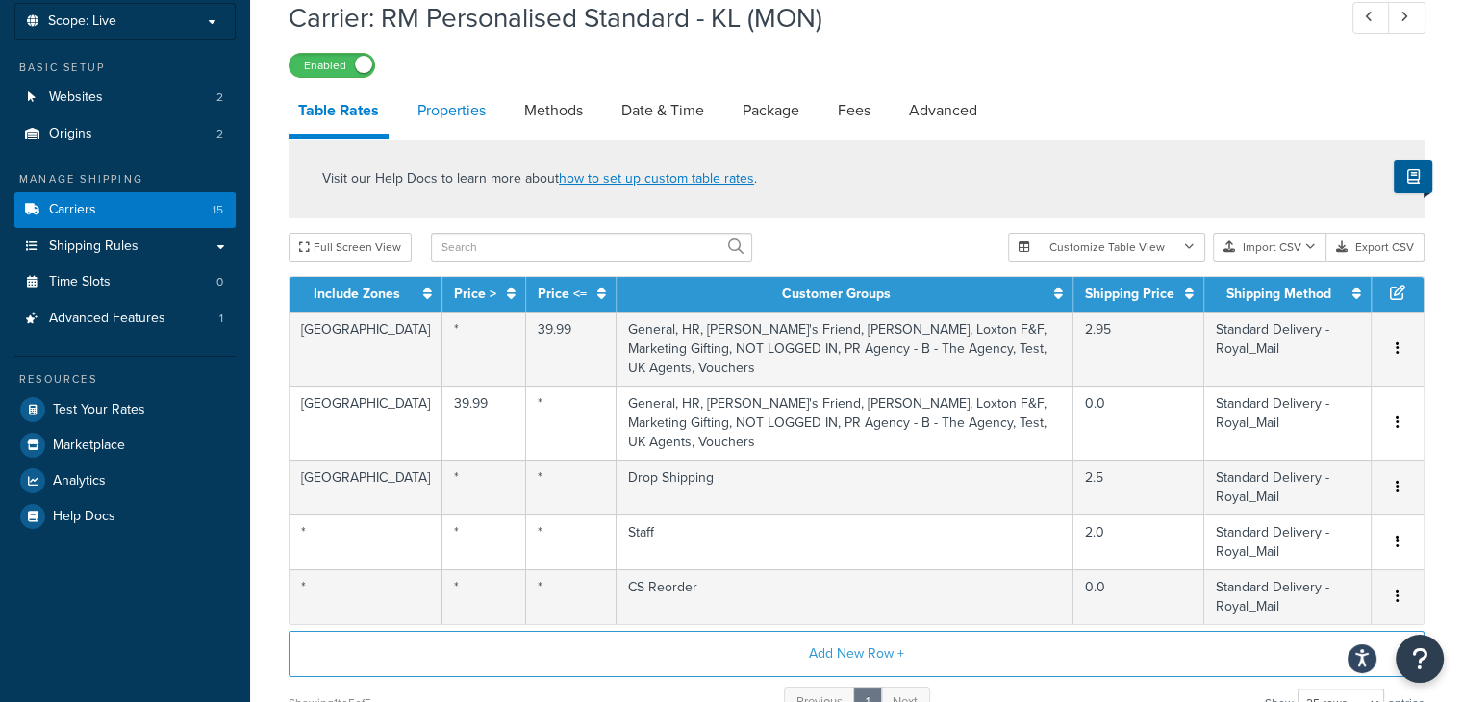
click at [468, 124] on link "Properties" at bounding box center [452, 111] width 88 height 46
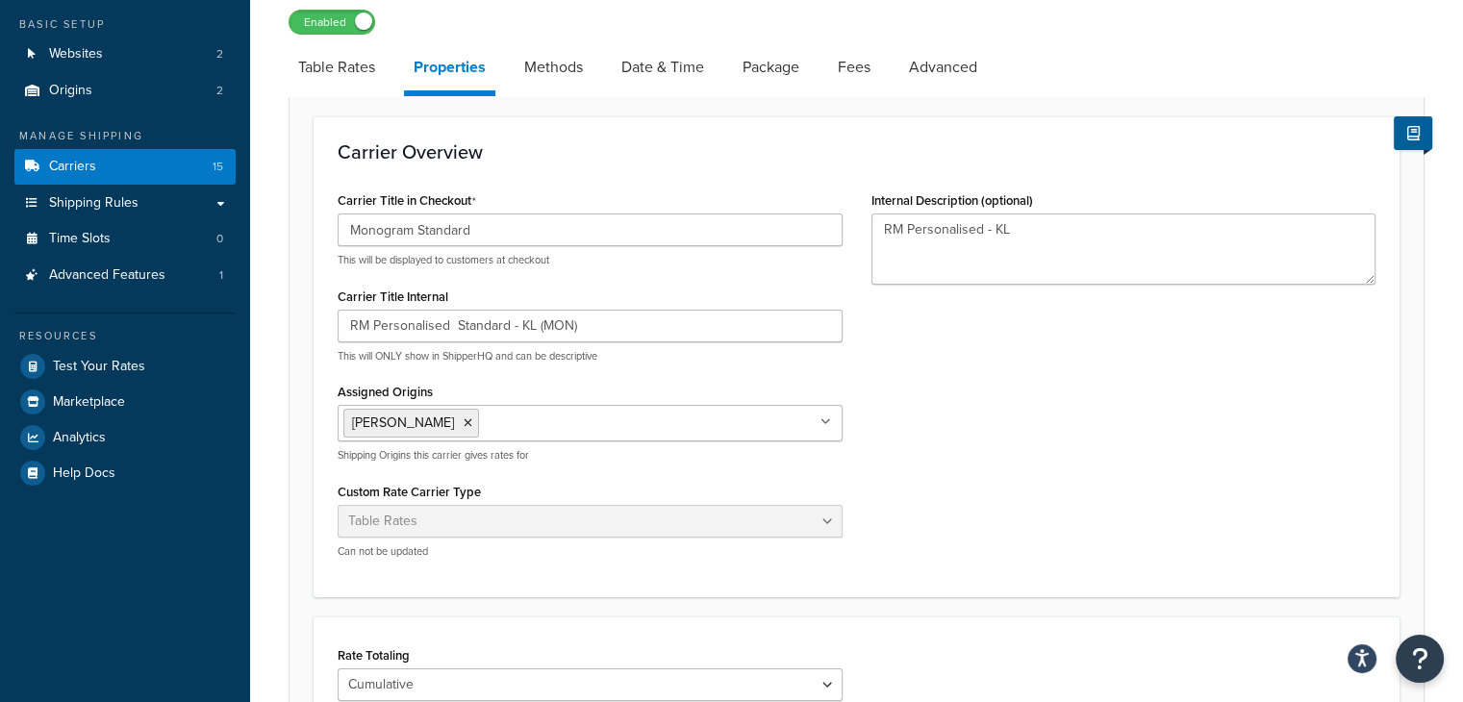
scroll to position [152, 0]
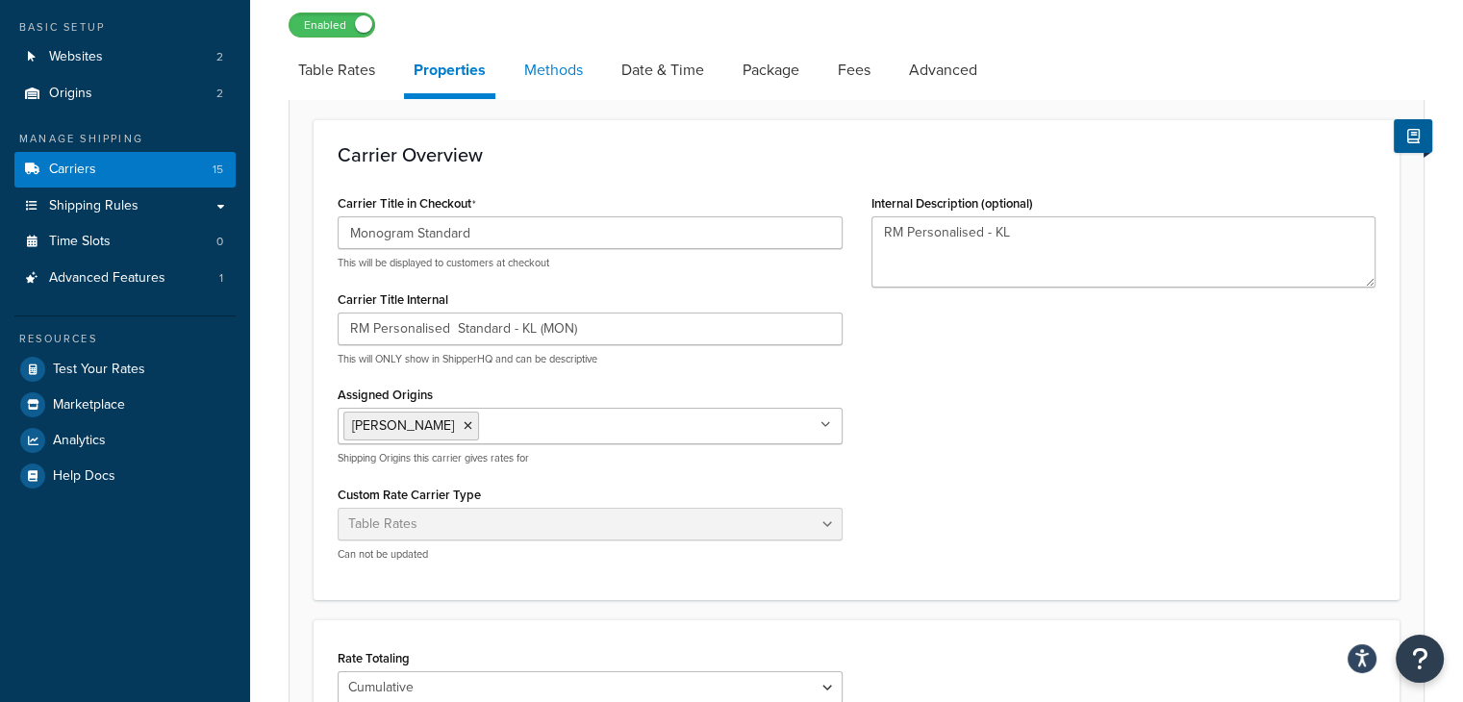
click at [542, 87] on link "Methods" at bounding box center [554, 70] width 78 height 46
select select "25"
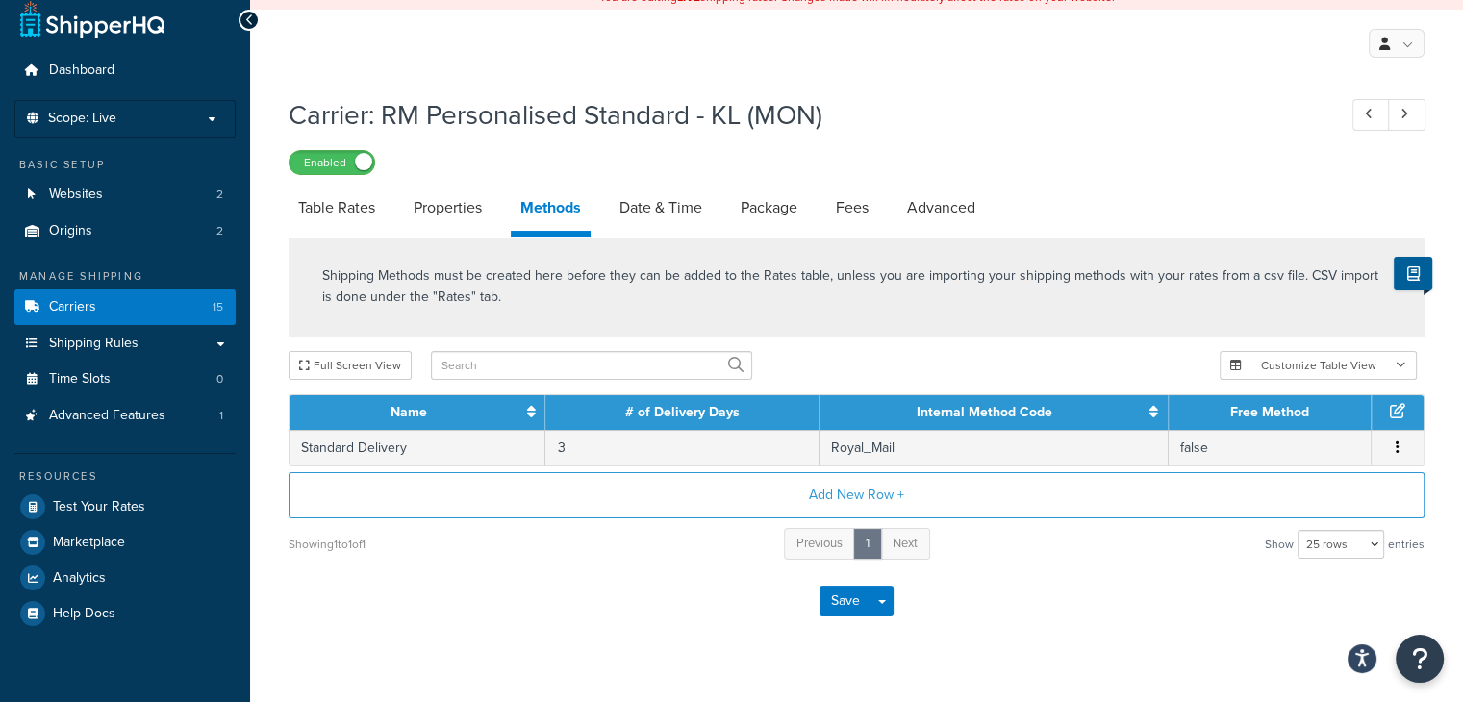
scroll to position [50, 0]
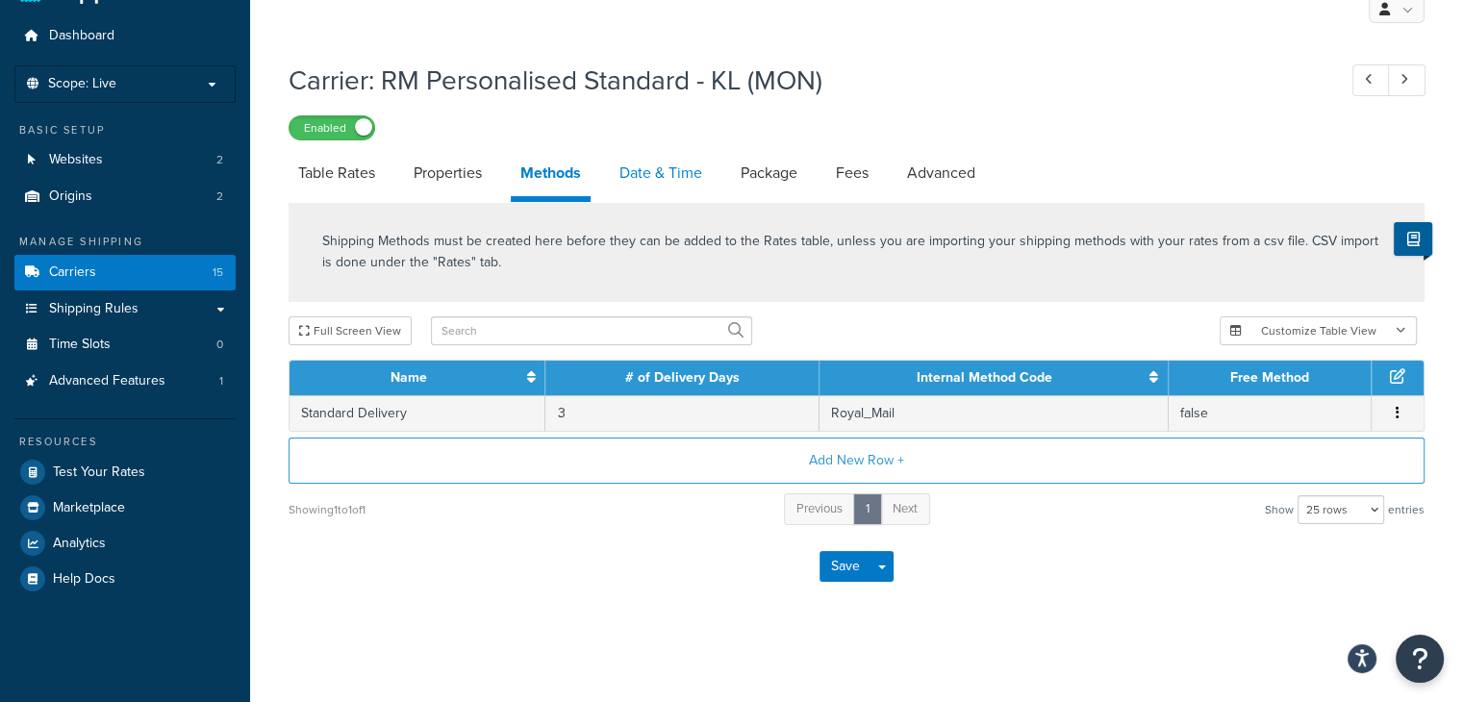
click at [648, 183] on link "Date & Time" at bounding box center [661, 173] width 102 height 46
select select "MMMd"
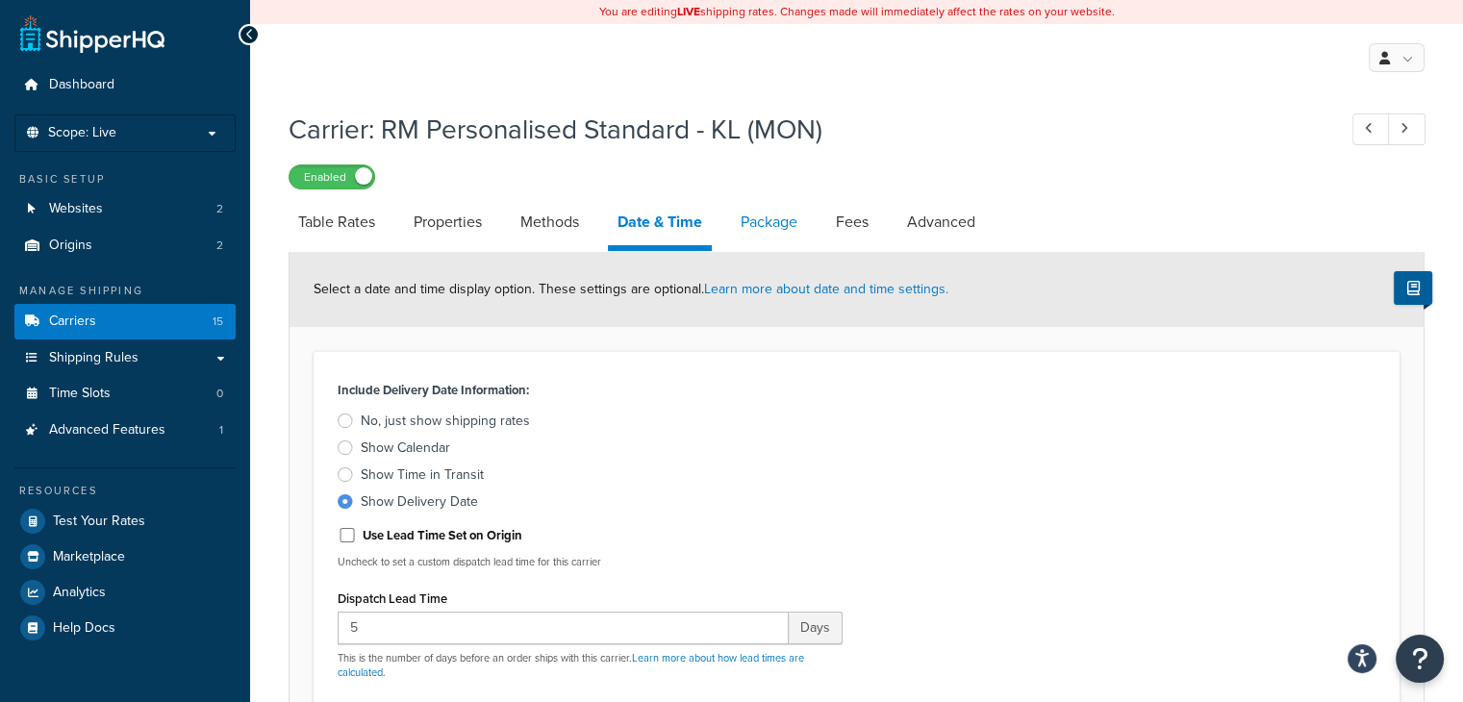
click at [767, 237] on link "Package" at bounding box center [769, 222] width 76 height 46
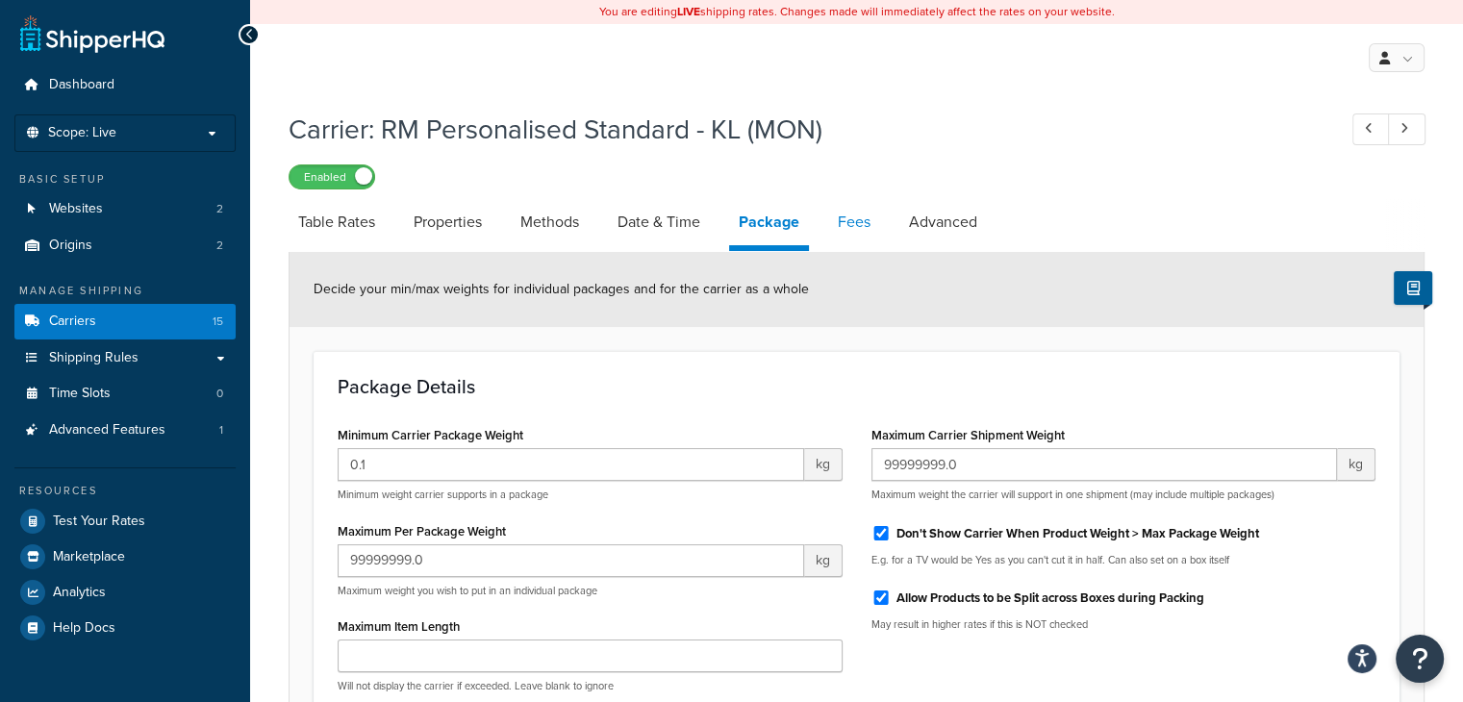
click at [860, 221] on link "Fees" at bounding box center [854, 222] width 52 height 46
select select "AFTER"
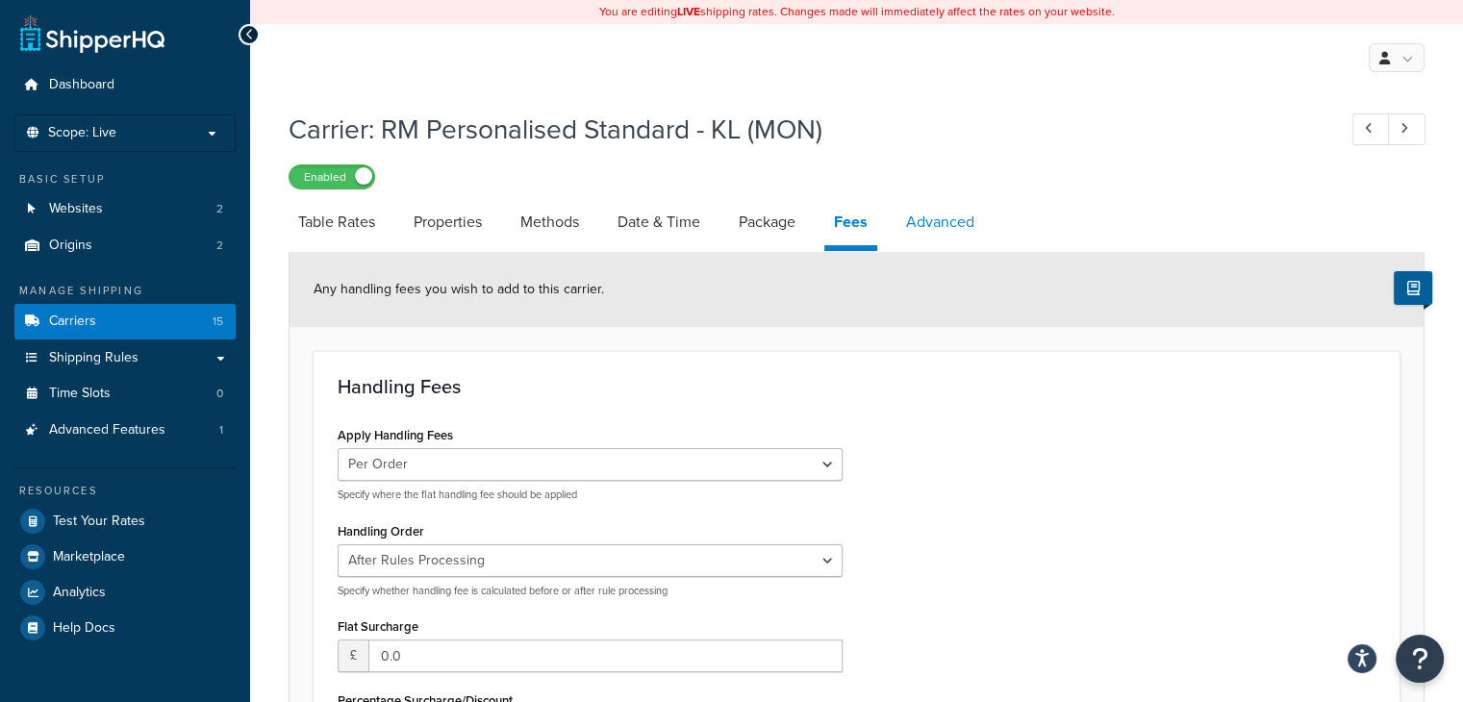
click at [948, 214] on link "Advanced" at bounding box center [941, 222] width 88 height 46
select select "false"
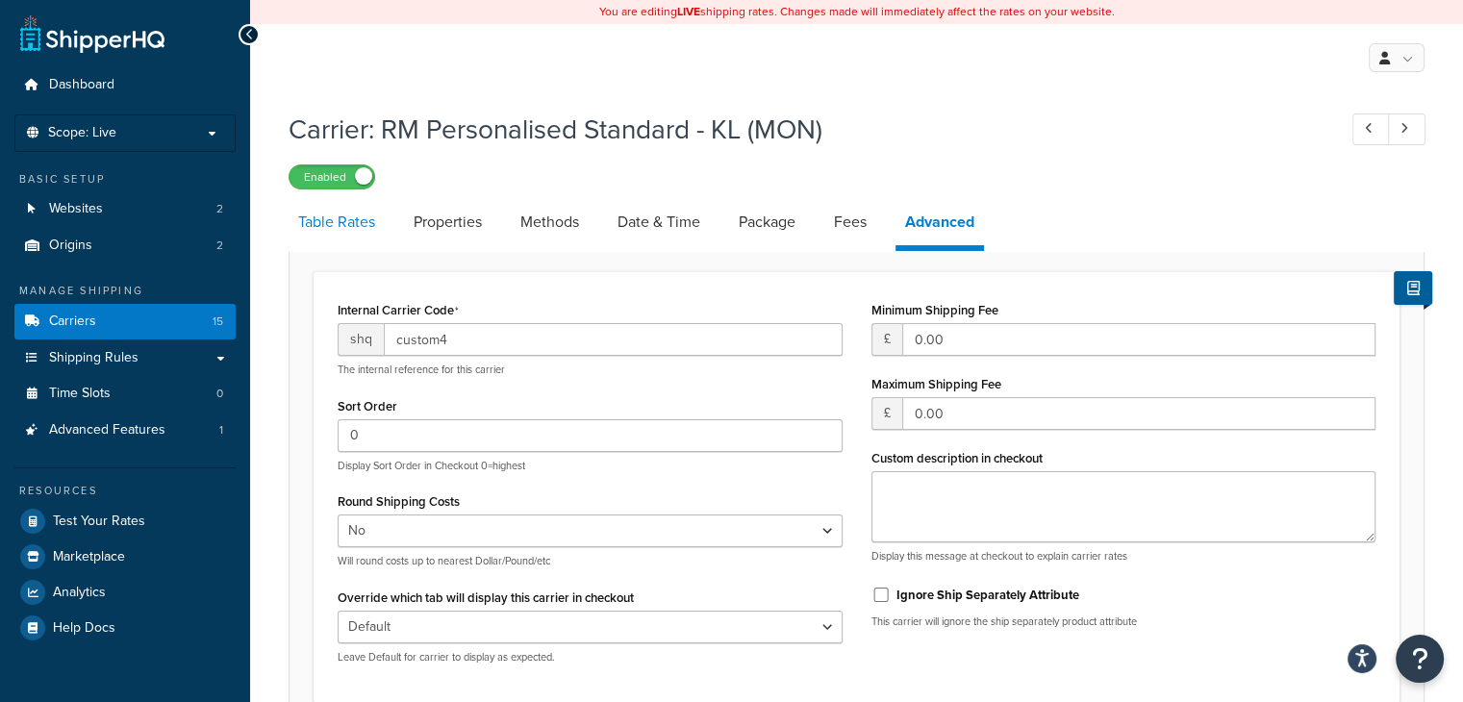
click at [316, 224] on link "Table Rates" at bounding box center [337, 222] width 96 height 46
select select "25"
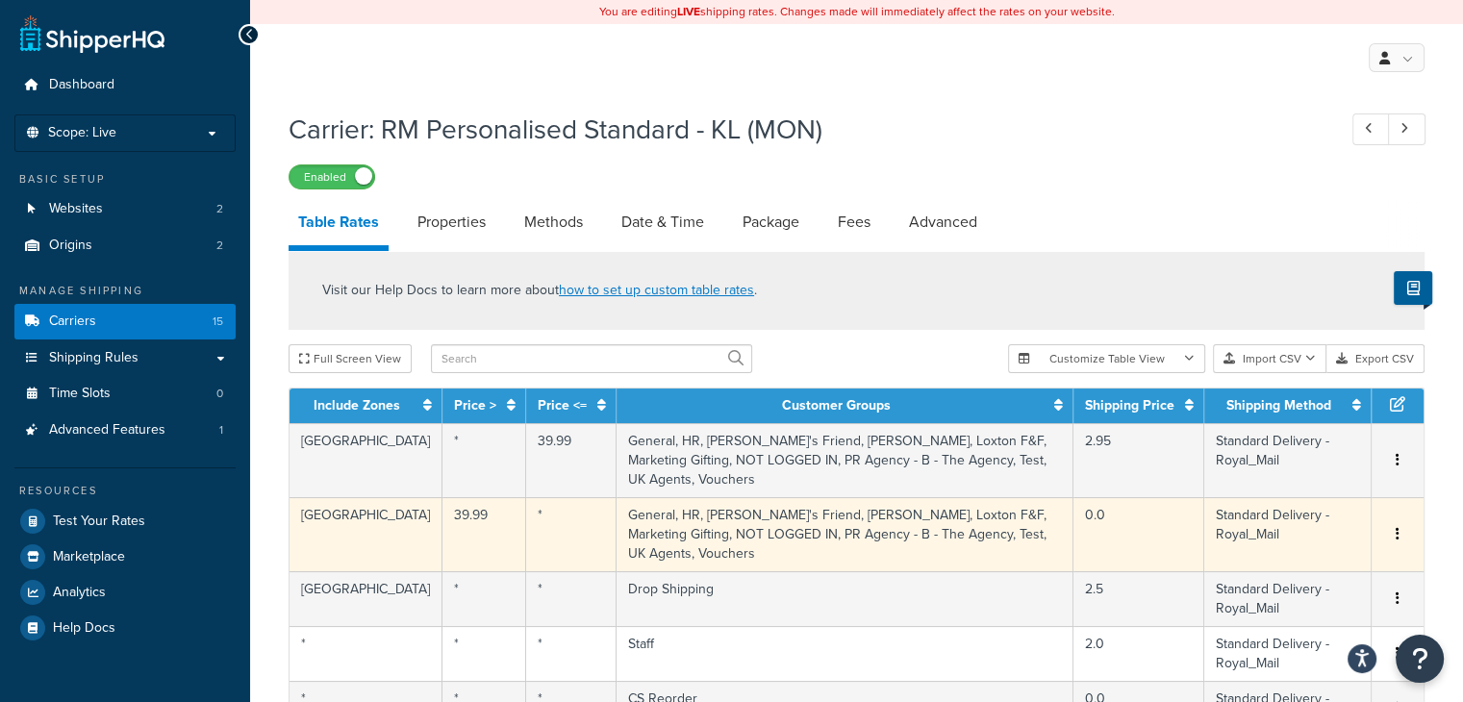
click at [814, 499] on td "General, HR, [PERSON_NAME]'s Friend, [PERSON_NAME], Loxton F&F, Marketing Gifti…" at bounding box center [845, 534] width 457 height 74
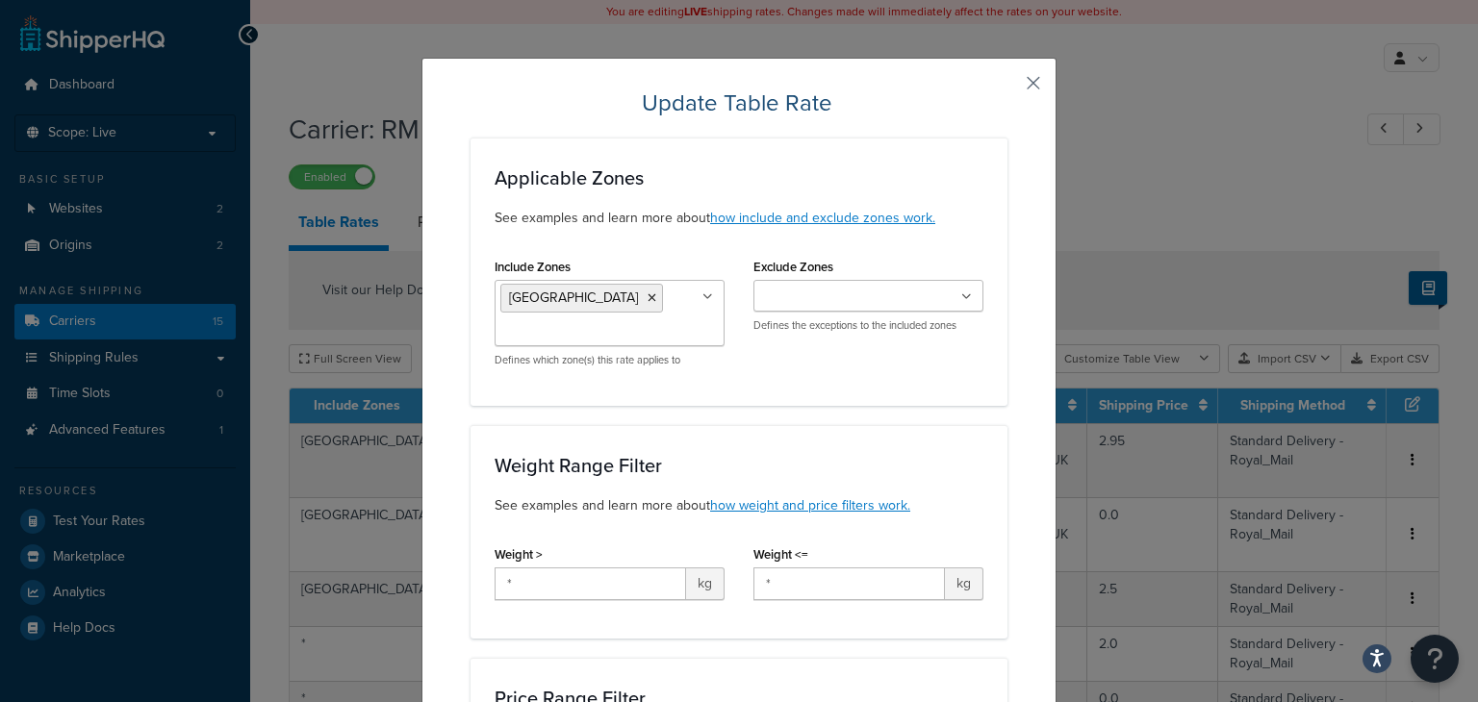
click at [1007, 91] on button "button" at bounding box center [1005, 90] width 5 height 5
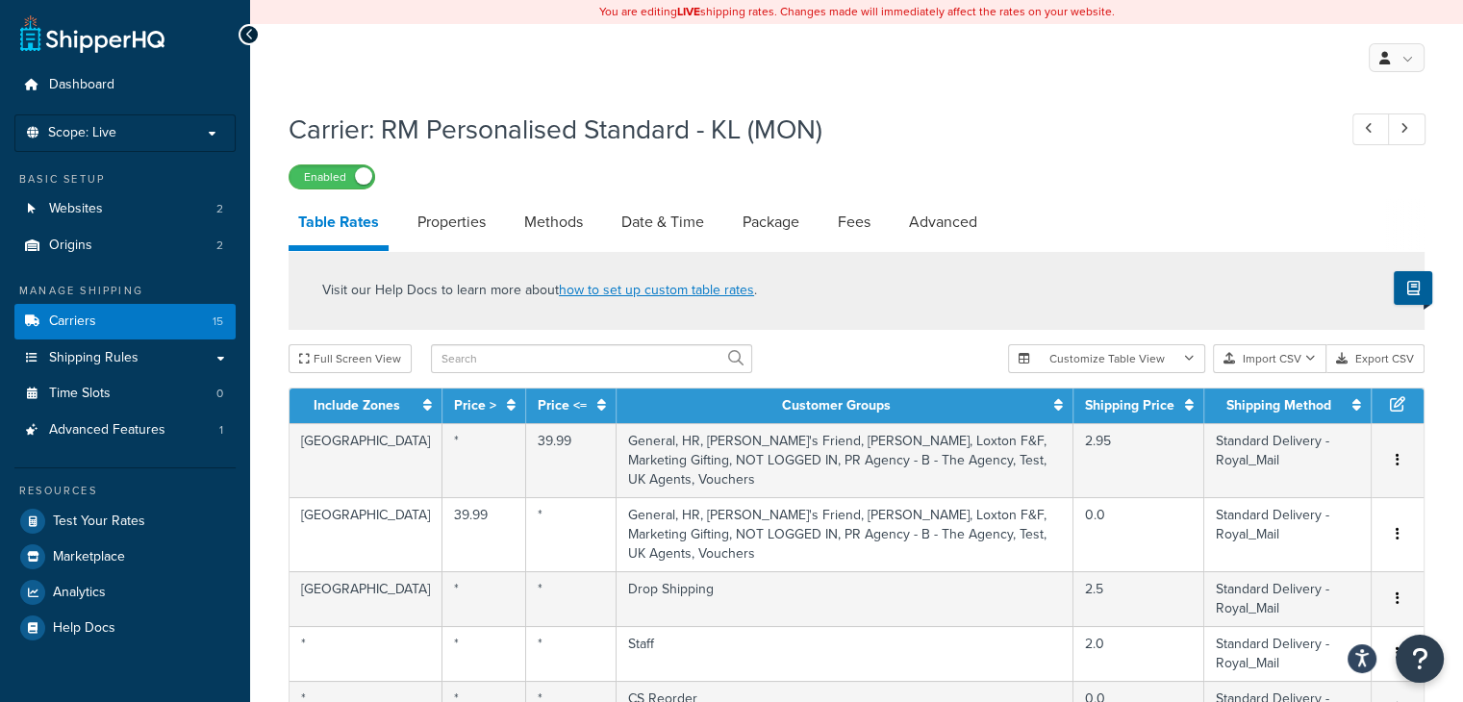
click at [1028, 83] on div "My Profile Billing Global Settings Contact Us Logout" at bounding box center [856, 57] width 1213 height 67
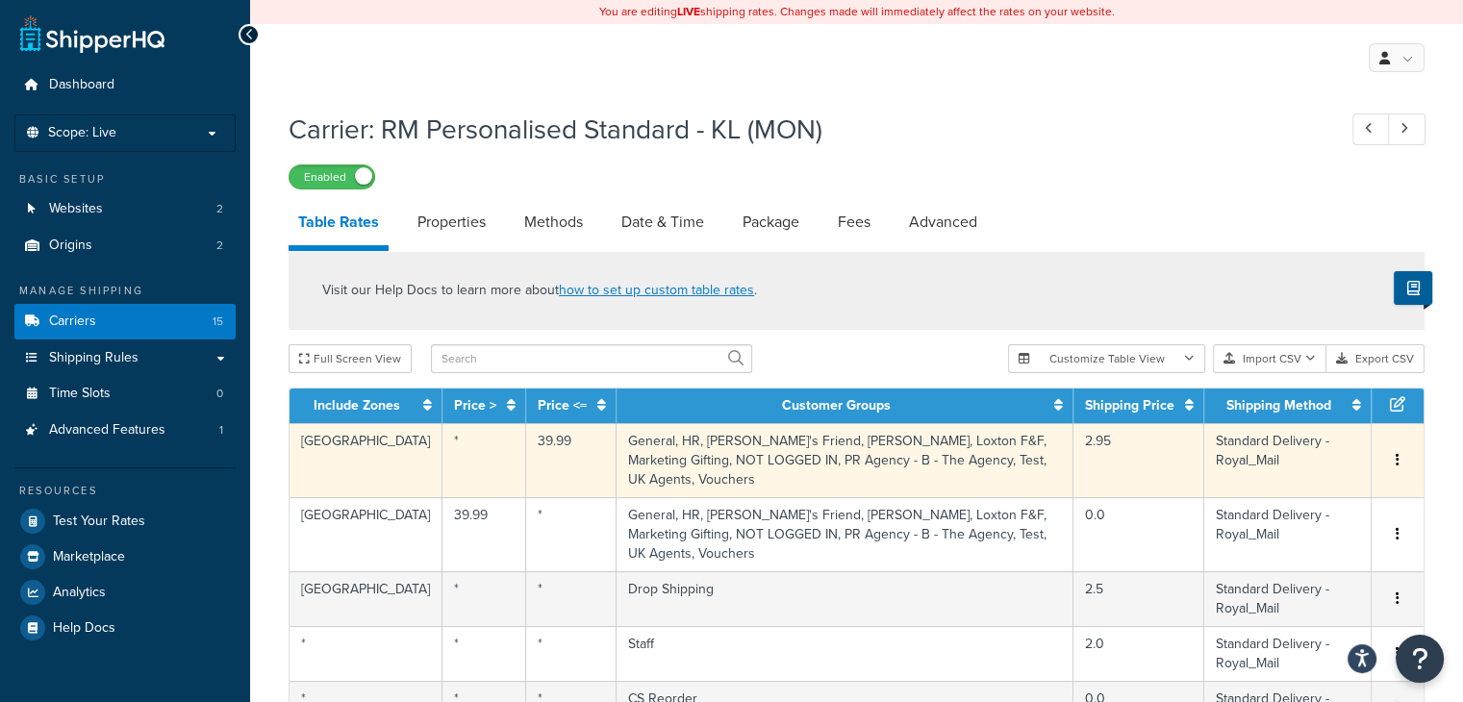
click at [890, 468] on td "General, HR, [PERSON_NAME]'s Friend, [PERSON_NAME], Loxton F&F, Marketing Gifti…" at bounding box center [845, 460] width 457 height 74
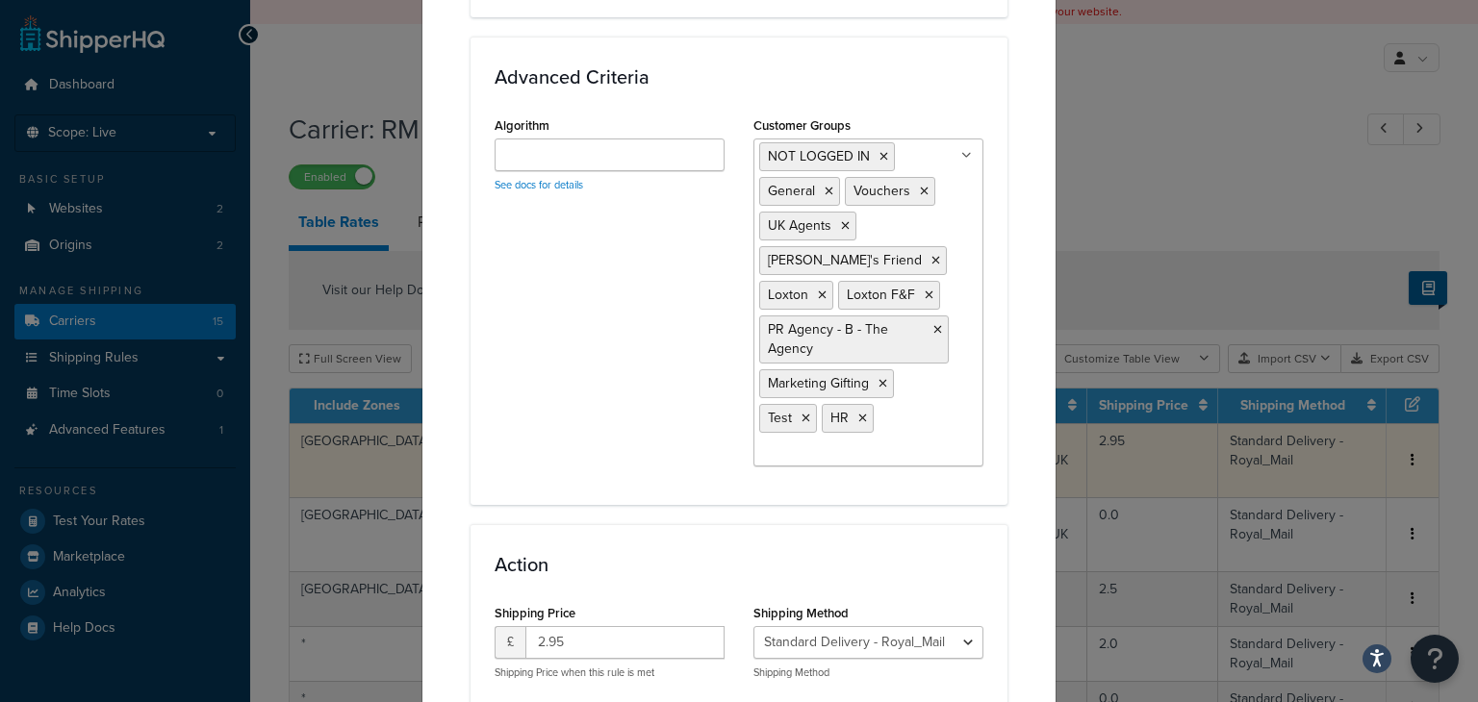
scroll to position [1281, 0]
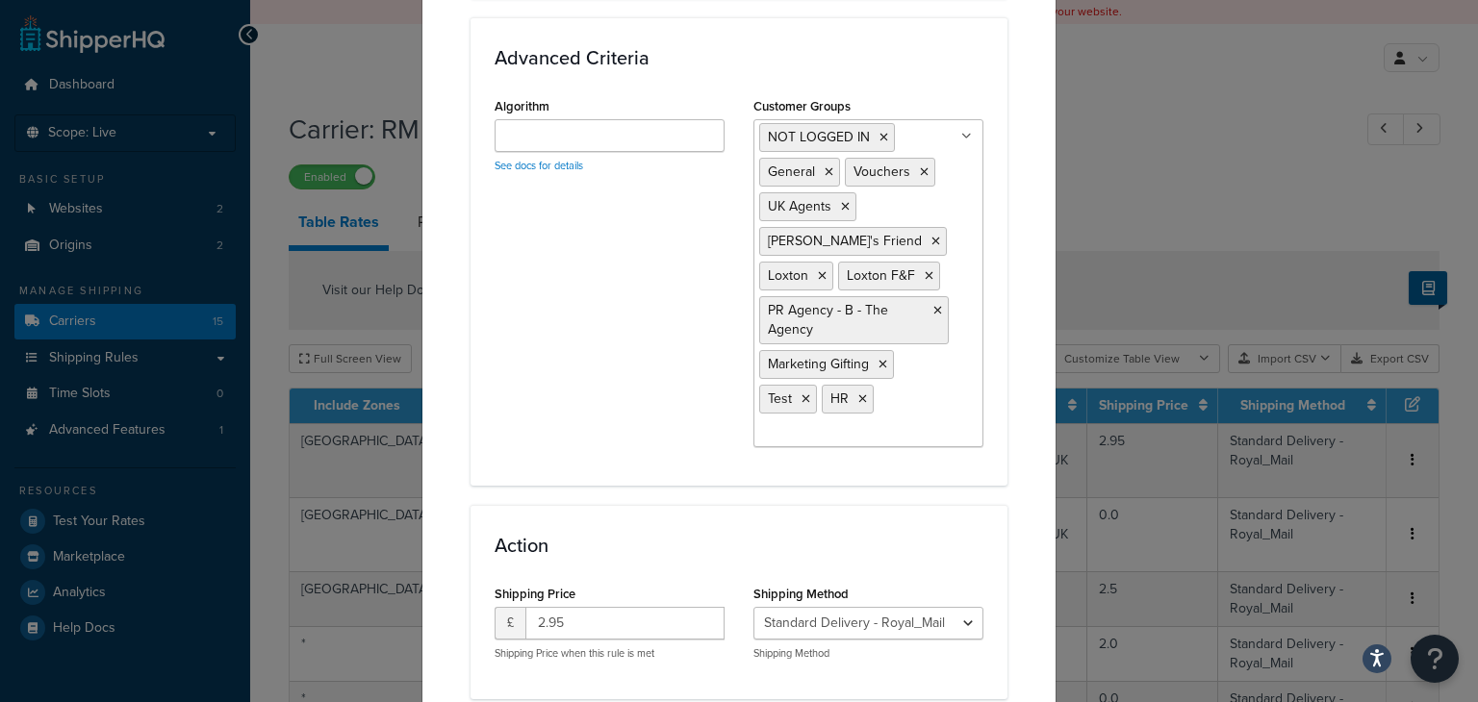
click at [889, 405] on ul "NOT LOGGED IN General Vouchers UK Agents [PERSON_NAME]'s Friend [PERSON_NAME] F…" at bounding box center [868, 283] width 230 height 328
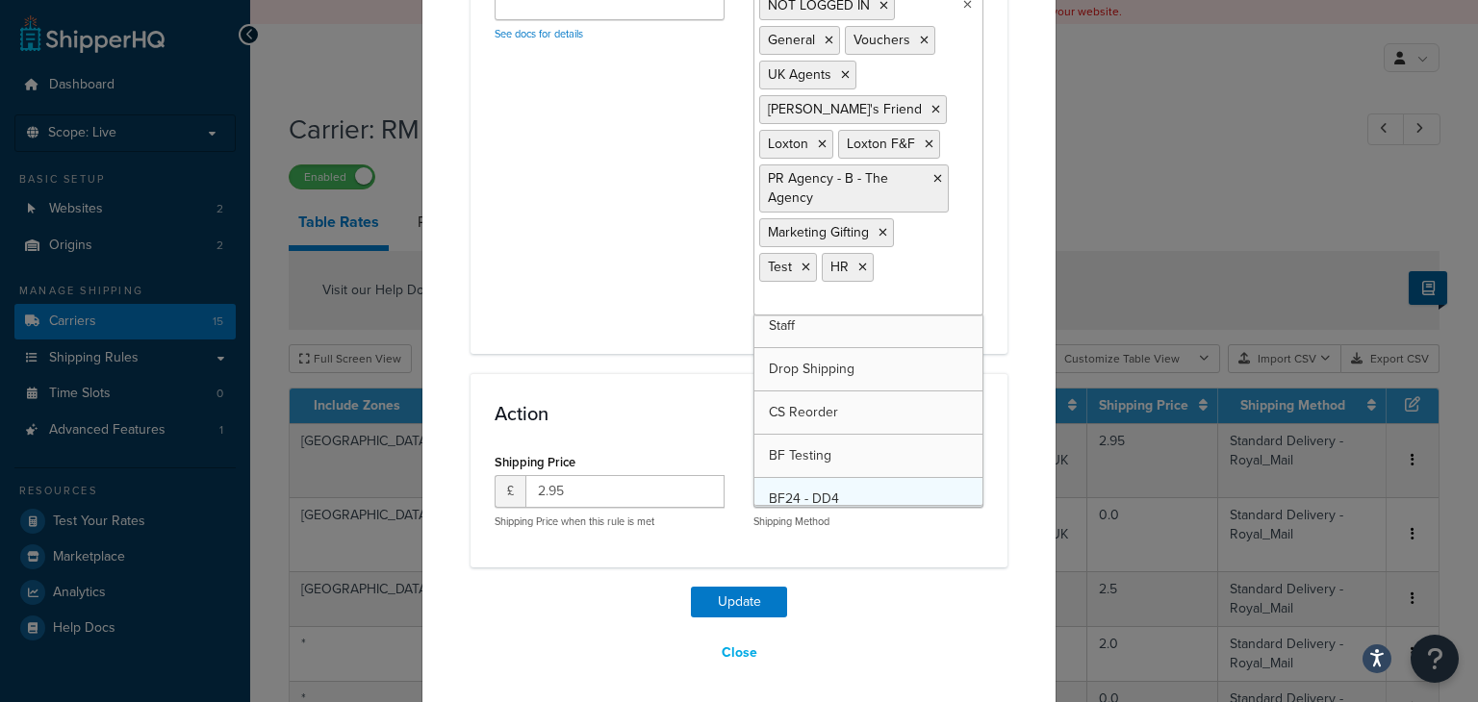
scroll to position [0, 0]
click at [671, 285] on div "Algorithm See docs for details Customer Groups NOT LOGGED IN General Vouchers U…" at bounding box center [739, 145] width 518 height 369
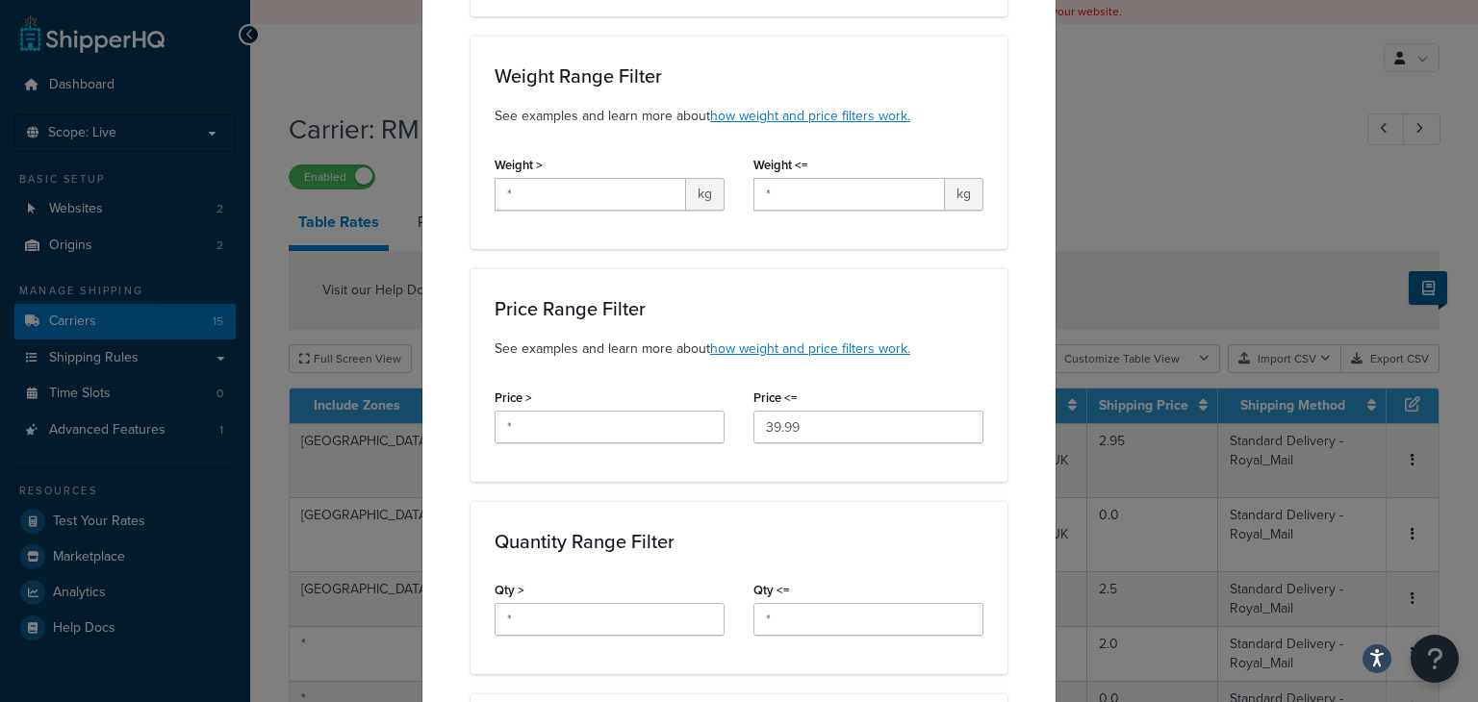
scroll to position [327, 0]
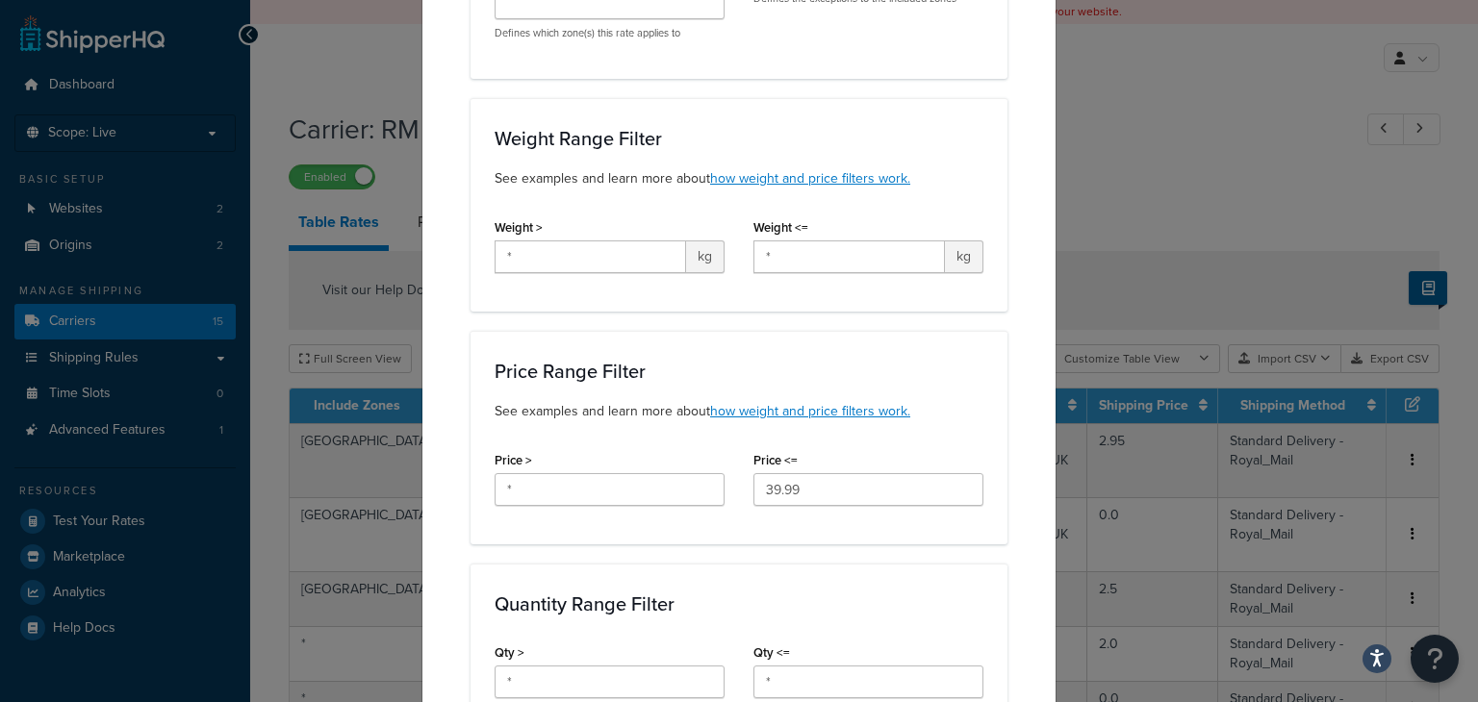
click at [1175, 166] on div "Update Table Rate Applicable Zones See examples and learn more about how includ…" at bounding box center [739, 351] width 1478 height 702
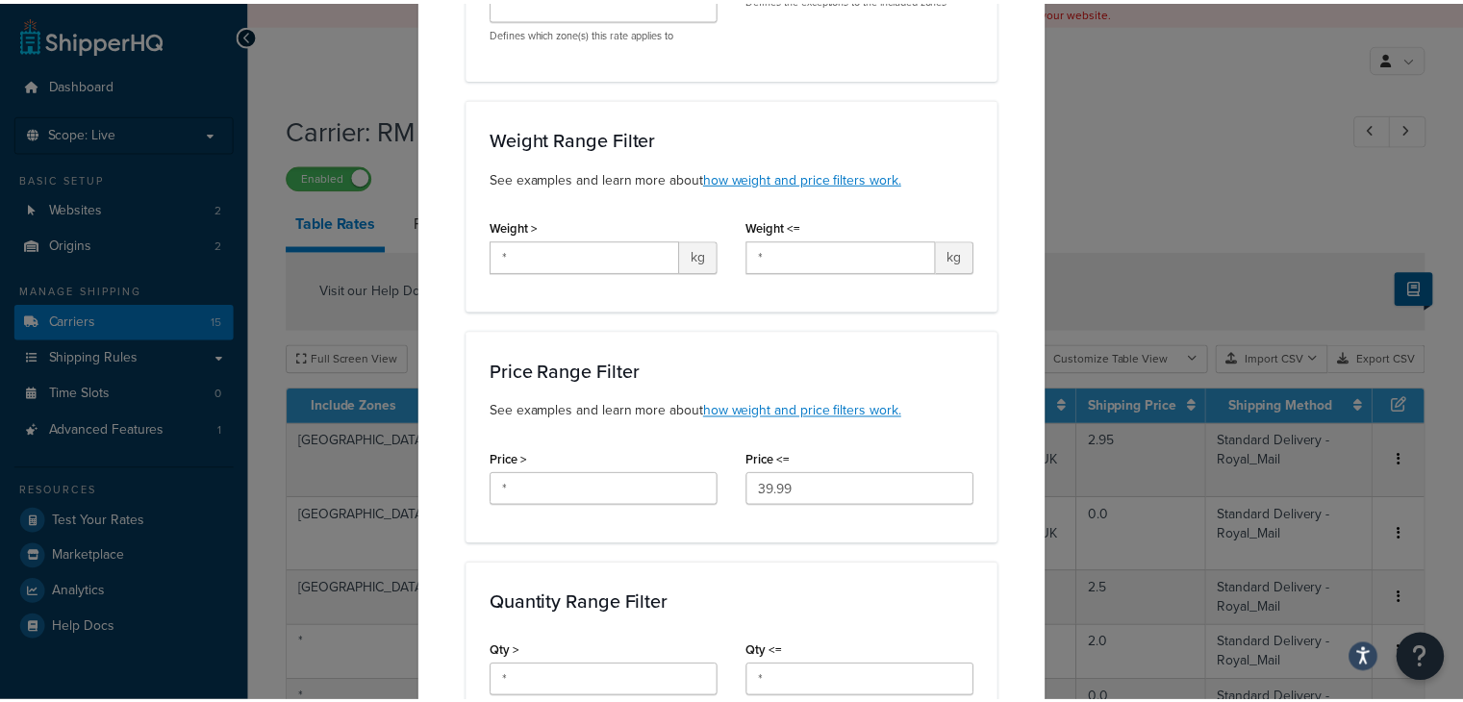
scroll to position [0, 0]
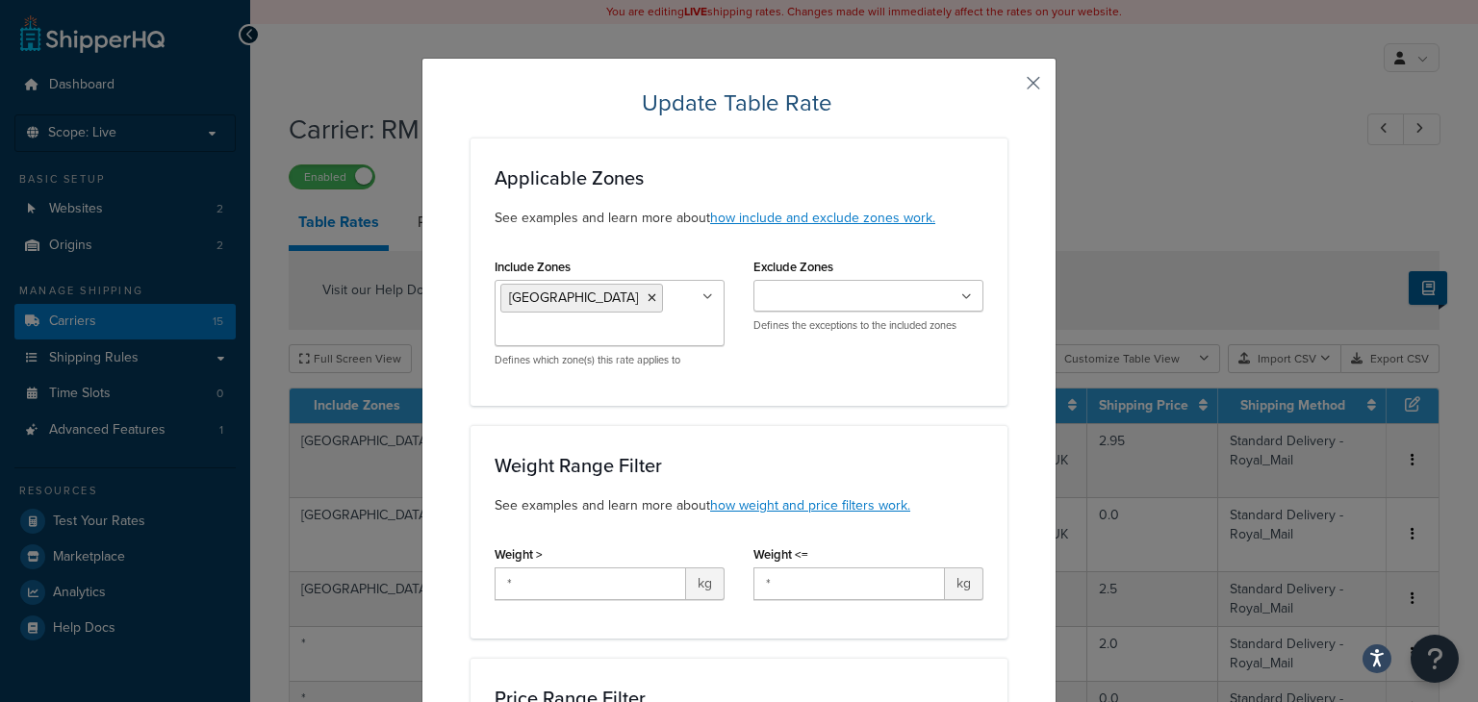
click at [1007, 91] on button "button" at bounding box center [1005, 90] width 5 height 5
